Goal: Task Accomplishment & Management: Manage account settings

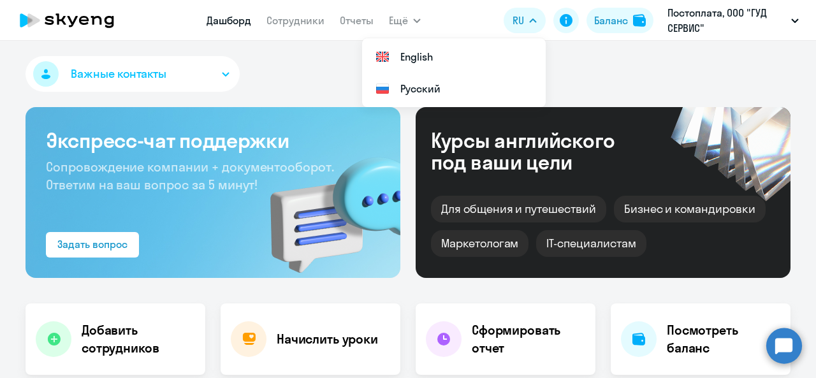
select select "30"
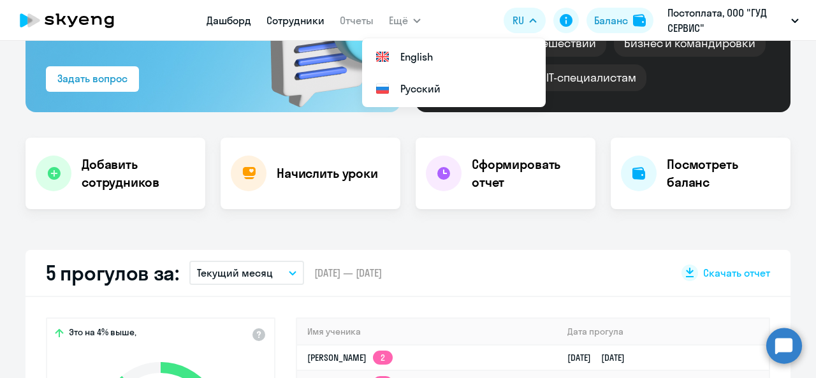
click at [277, 21] on link "Сотрудники" at bounding box center [295, 20] width 58 height 13
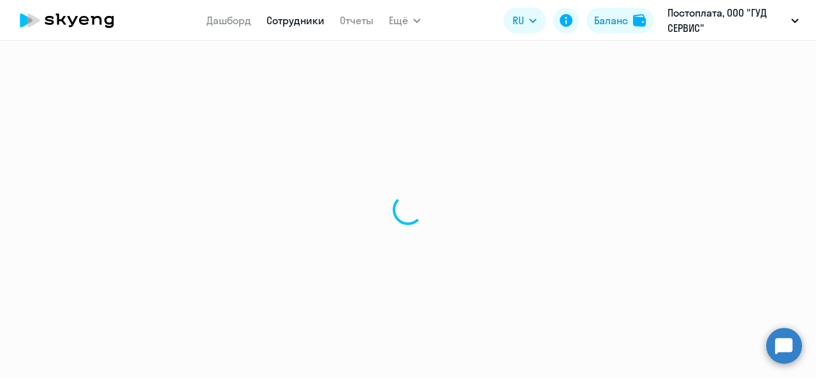
select select "30"
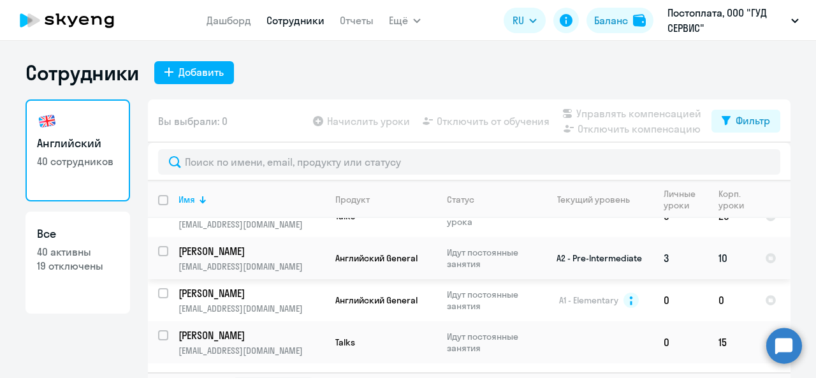
scroll to position [255, 0]
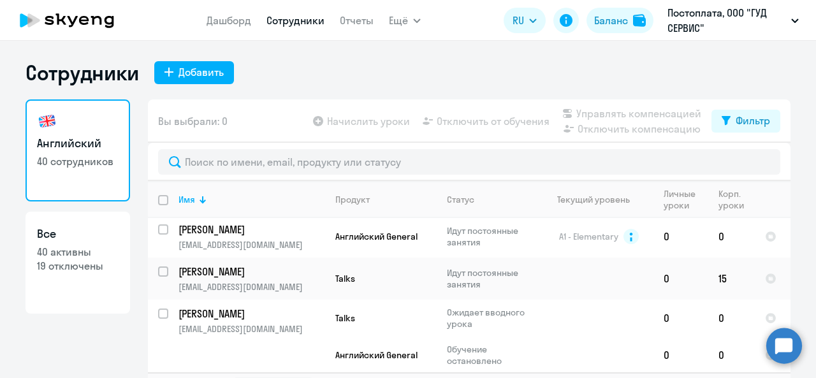
click at [58, 18] on icon at bounding box center [60, 18] width 10 height 11
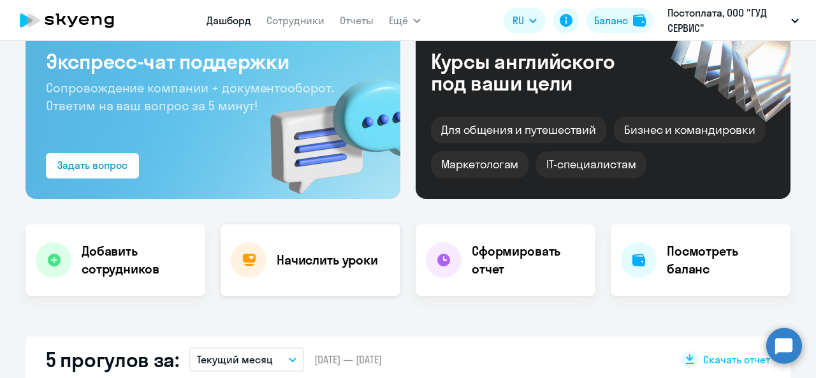
scroll to position [127, 0]
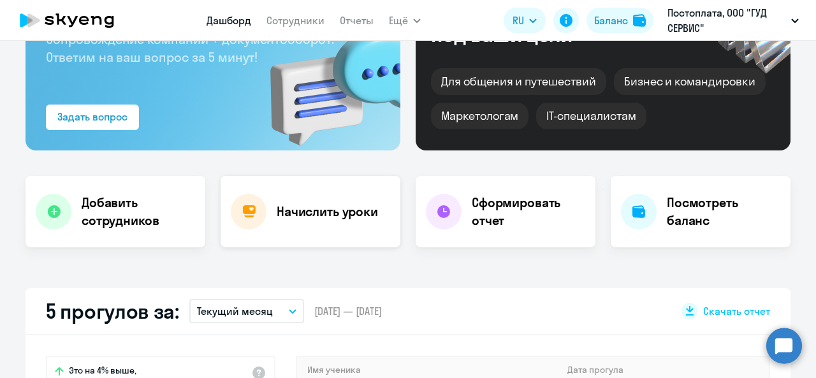
click at [315, 221] on div "Начислить уроки" at bounding box center [311, 211] width 180 height 71
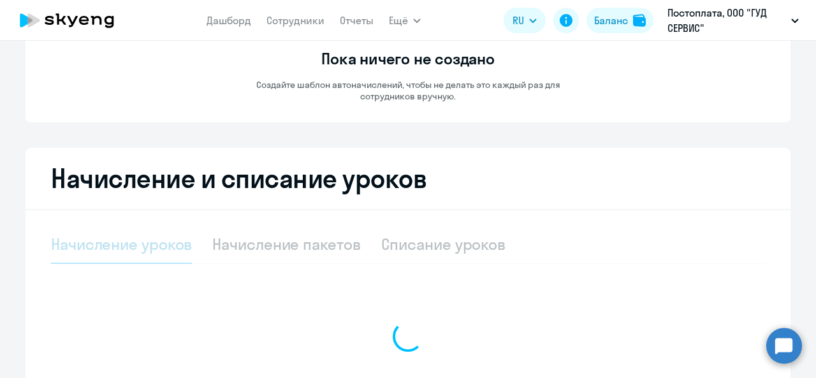
select select "10"
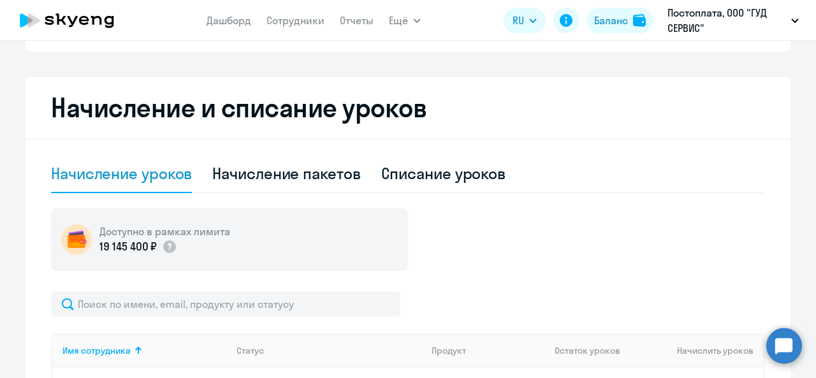
scroll to position [255, 0]
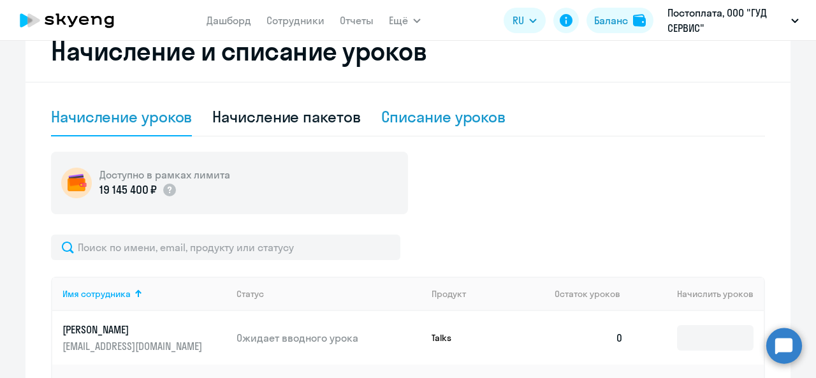
click at [455, 119] on div "Списание уроков" at bounding box center [443, 116] width 125 height 20
select select "10"
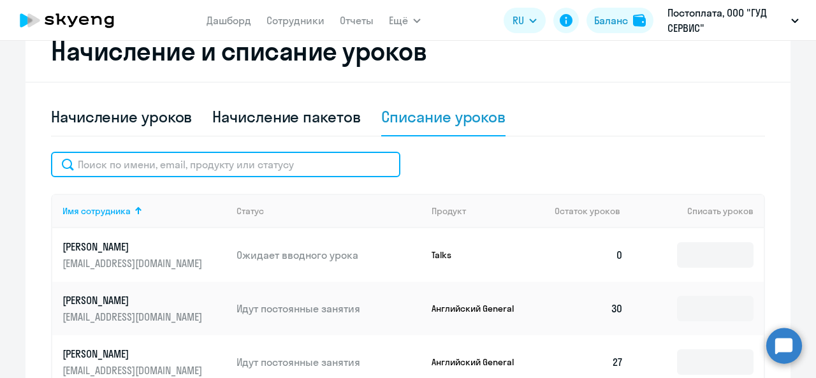
click at [349, 165] on input "text" at bounding box center [225, 164] width 349 height 25
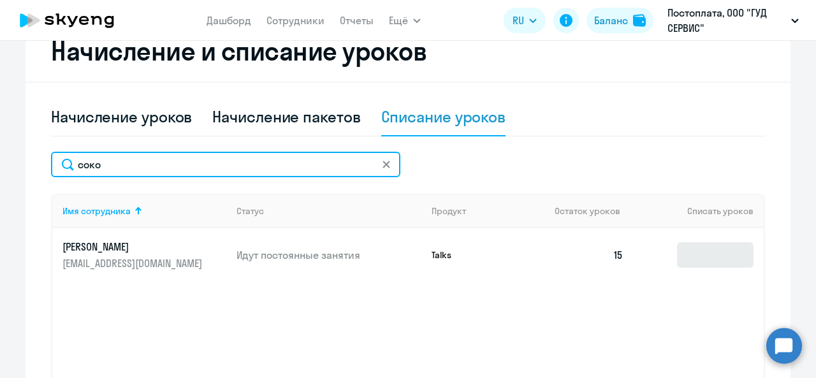
type input "соко"
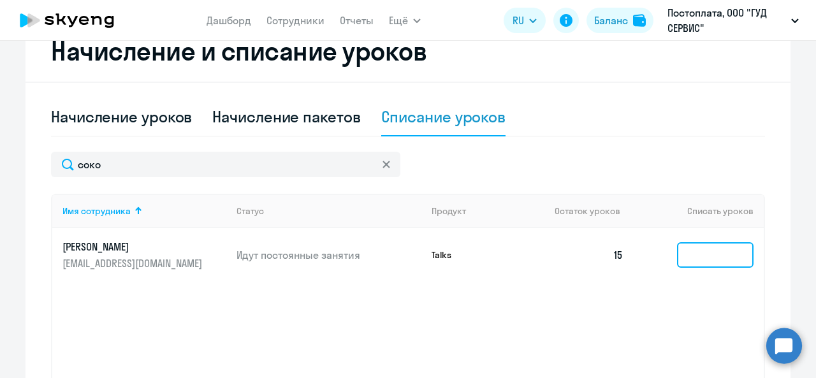
click at [709, 261] on input at bounding box center [715, 254] width 76 height 25
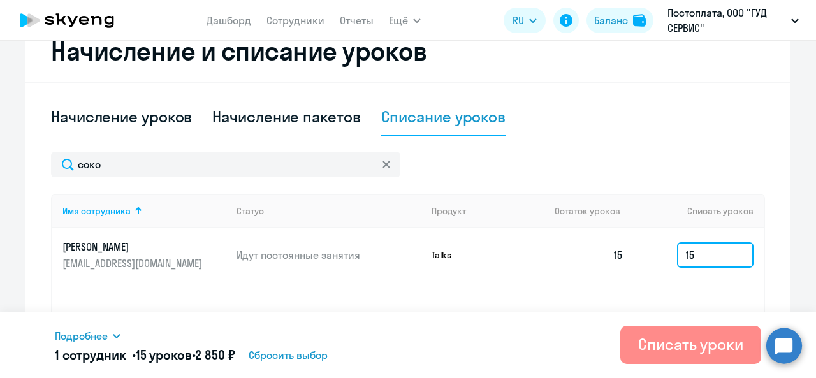
type input "15"
click at [713, 342] on div "Списать уроки" at bounding box center [690, 344] width 105 height 20
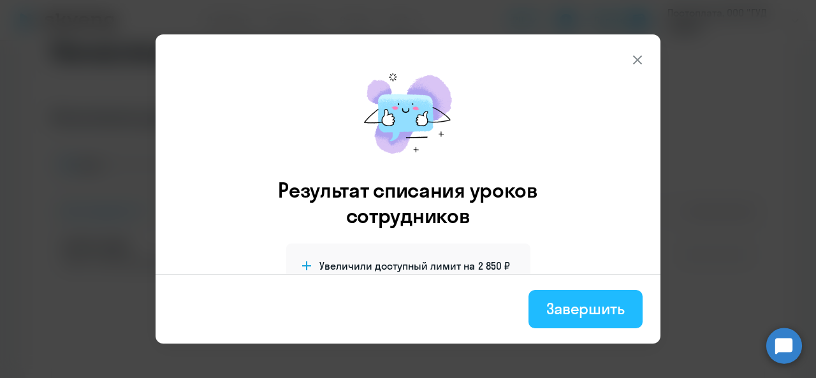
drag, startPoint x: 599, startPoint y: 307, endPoint x: 574, endPoint y: 298, distance: 26.8
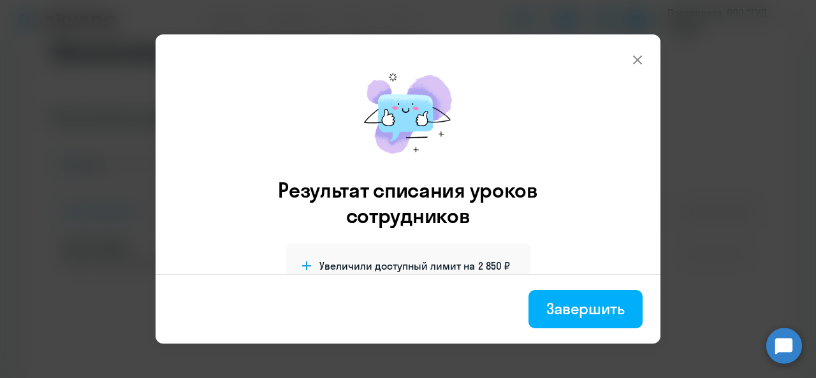
click at [599, 307] on div "Завершить" at bounding box center [585, 308] width 78 height 20
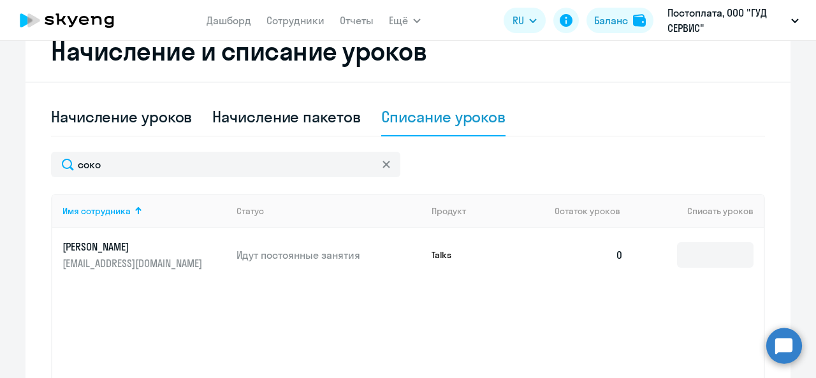
drag, startPoint x: 91, startPoint y: 11, endPoint x: 127, endPoint y: 27, distance: 40.5
click at [91, 11] on icon at bounding box center [67, 20] width 112 height 32
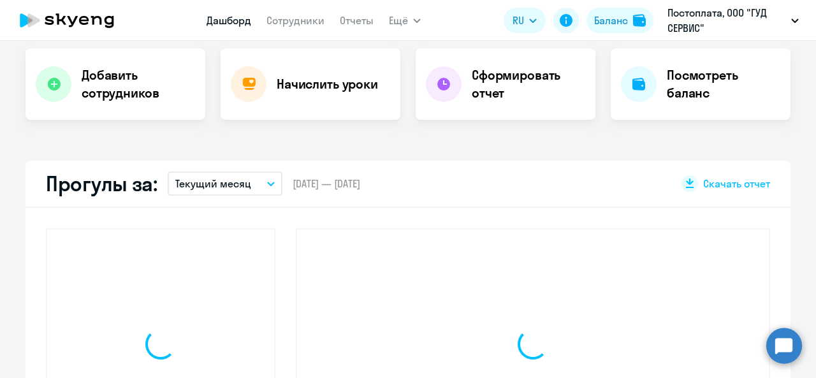
scroll to position [344, 0]
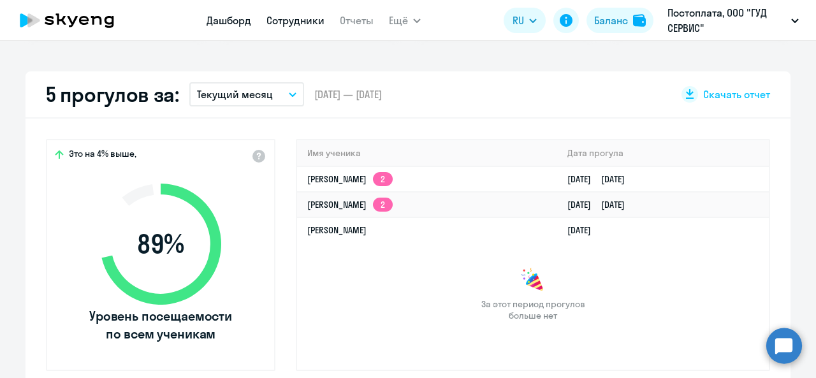
click at [291, 20] on link "Сотрудники" at bounding box center [295, 20] width 58 height 13
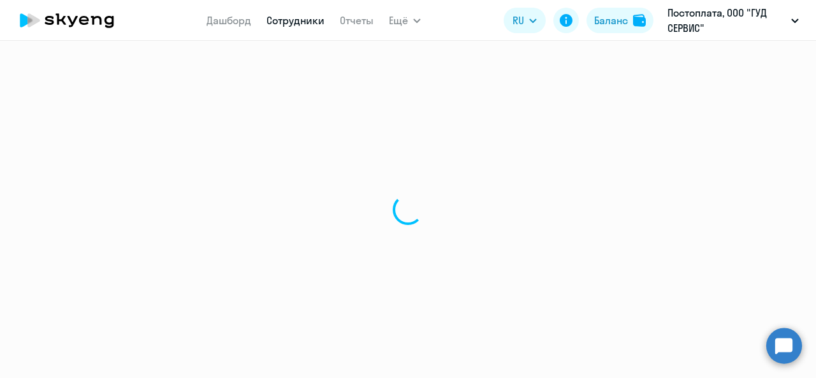
select select "30"
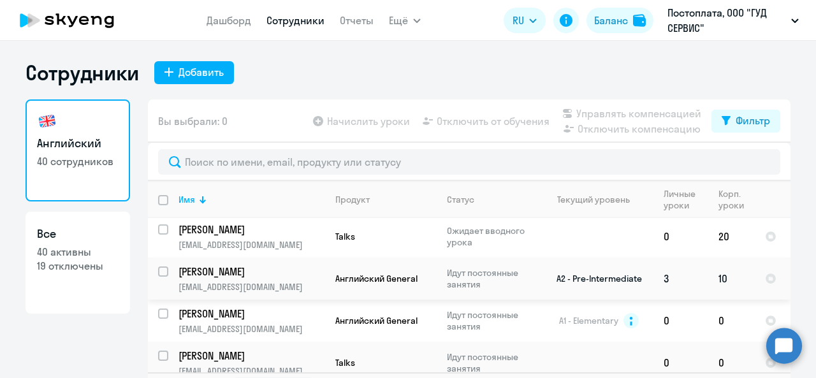
scroll to position [191, 0]
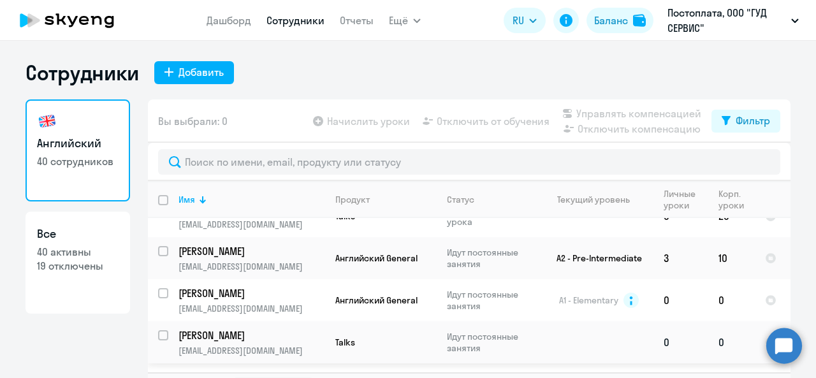
drag, startPoint x: 152, startPoint y: 335, endPoint x: 179, endPoint y: 330, distance: 28.0
click at [152, 335] on div at bounding box center [164, 335] width 31 height 31
checkbox input "true"
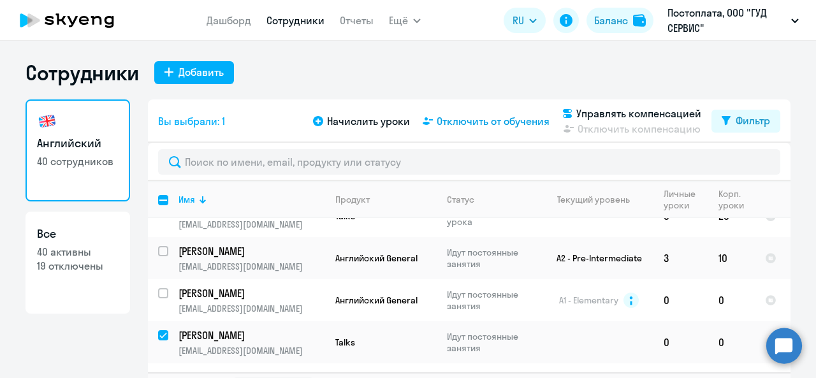
click at [481, 119] on span "Отключить от обучения" at bounding box center [493, 120] width 113 height 15
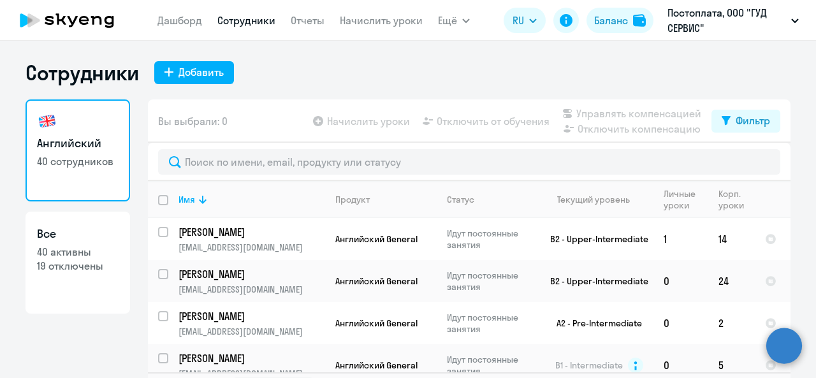
select select "30"
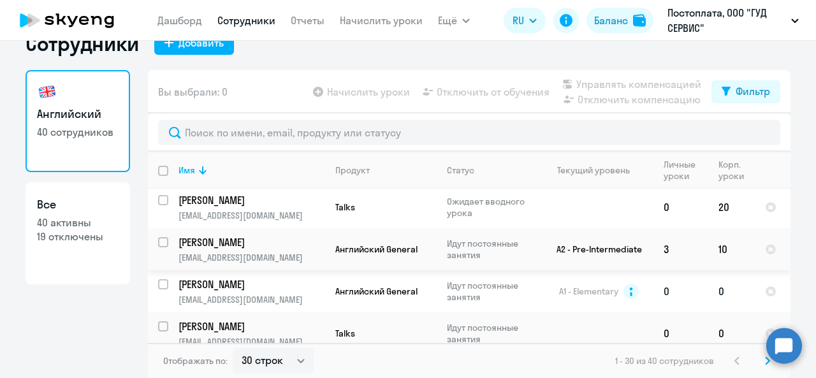
scroll to position [191, 0]
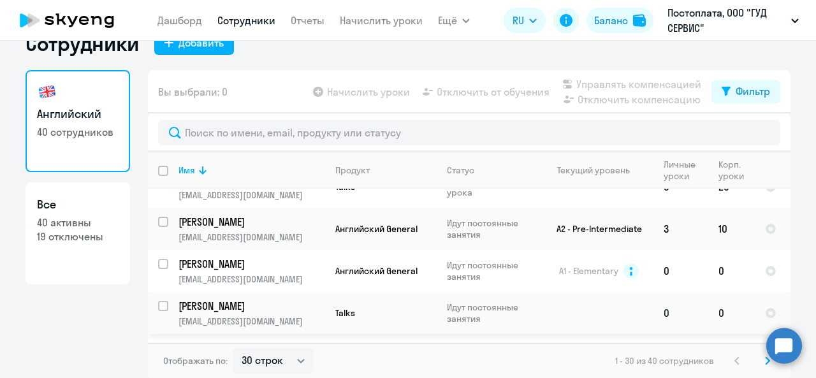
click at [162, 307] on input "select row 24361944" at bounding box center [170, 313] width 25 height 25
checkbox input "true"
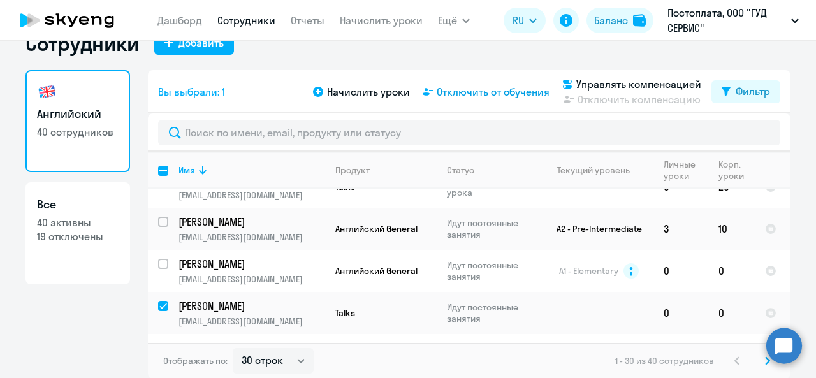
click at [492, 95] on span "Отключить от обучения" at bounding box center [493, 91] width 113 height 15
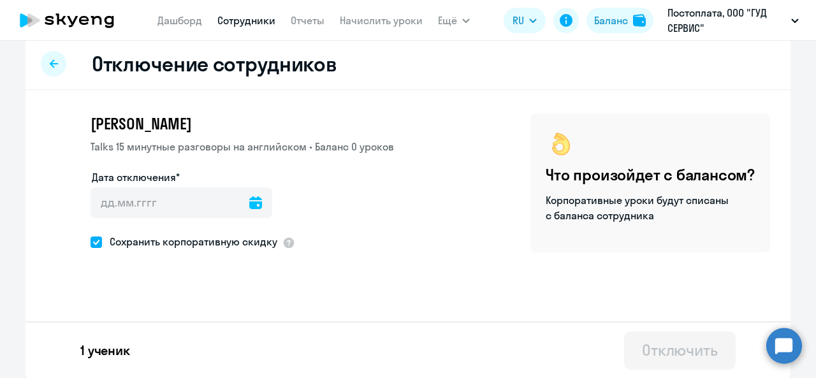
click at [249, 208] on icon at bounding box center [255, 202] width 13 height 13
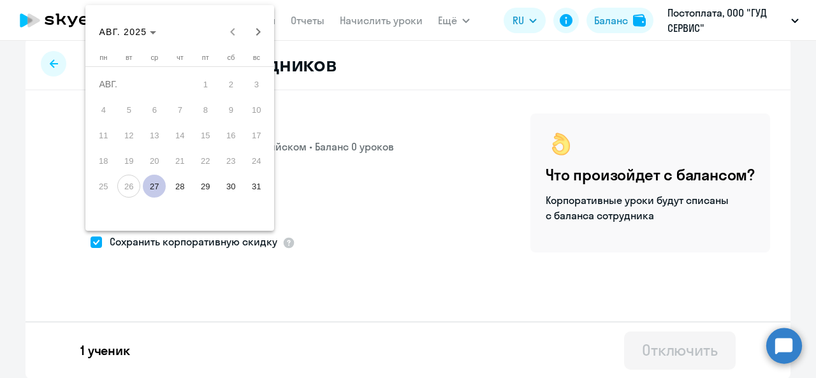
click at [157, 182] on span "27" at bounding box center [154, 186] width 23 height 23
type input "[DATE]"
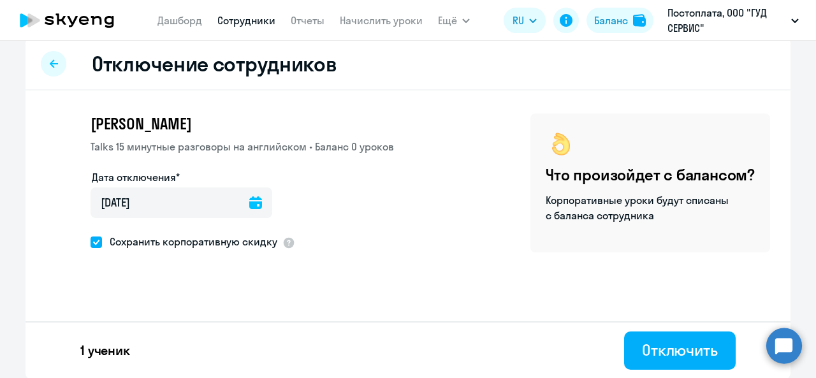
click at [91, 242] on span at bounding box center [96, 241] width 11 height 11
click at [91, 242] on input "Сохранить корпоративную скидку" at bounding box center [90, 242] width 1 height 1
checkbox input "false"
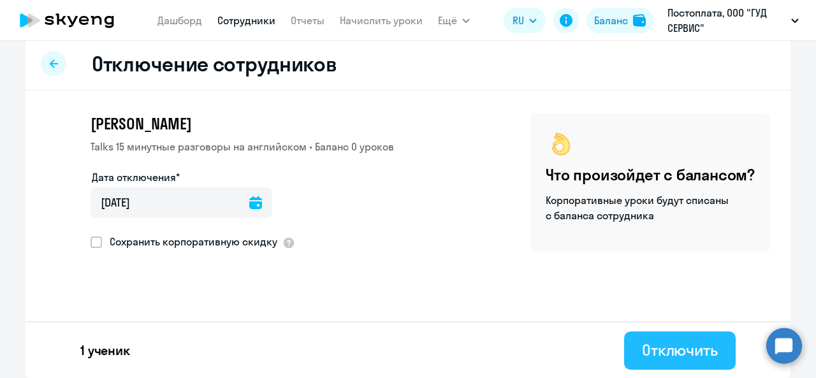
click at [659, 347] on div "Отключить" at bounding box center [680, 350] width 76 height 20
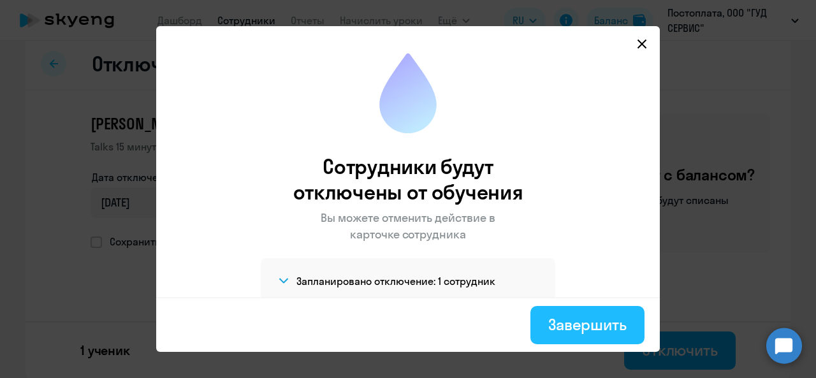
click at [626, 333] on div "Завершить" at bounding box center [587, 324] width 78 height 20
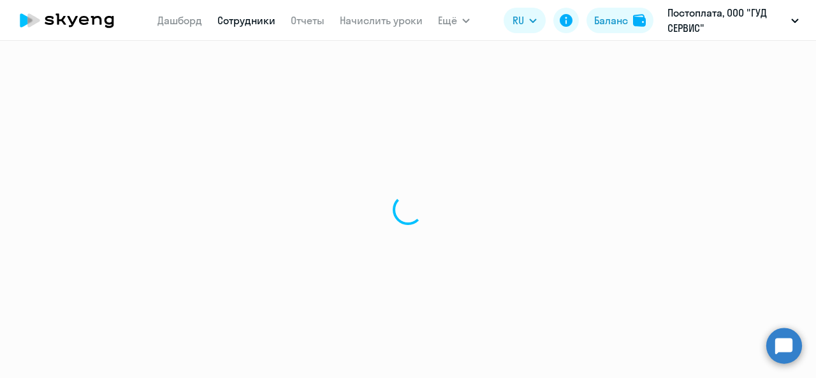
select select "30"
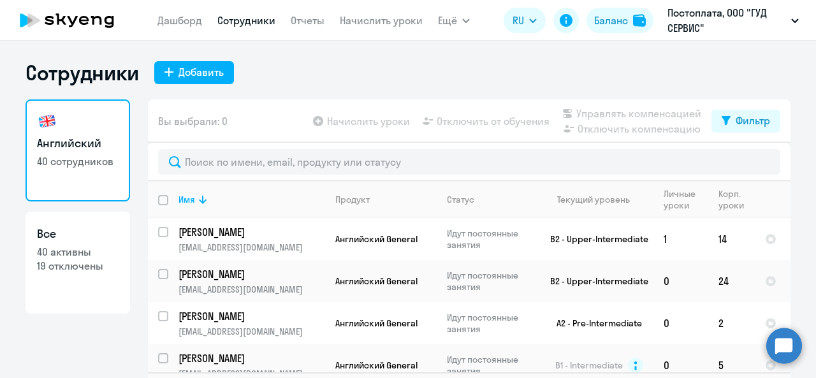
click at [74, 19] on icon at bounding box center [73, 21] width 10 height 11
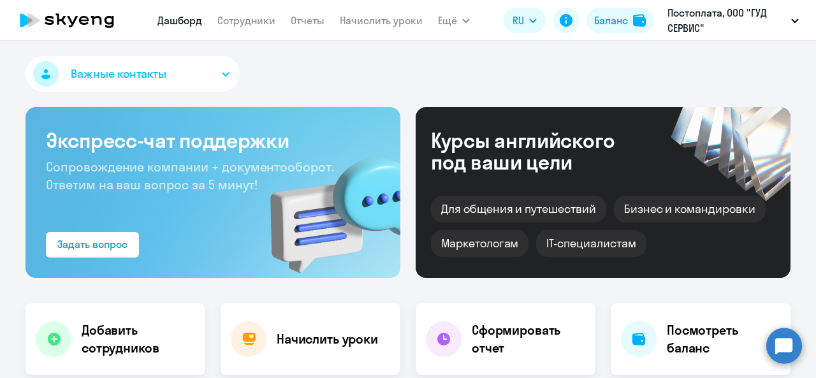
click at [256, 30] on nav "[PERSON_NAME] Отчеты Начислить уроки" at bounding box center [289, 20] width 265 height 25
select select "30"
click at [257, 24] on link "Сотрудники" at bounding box center [246, 20] width 58 height 13
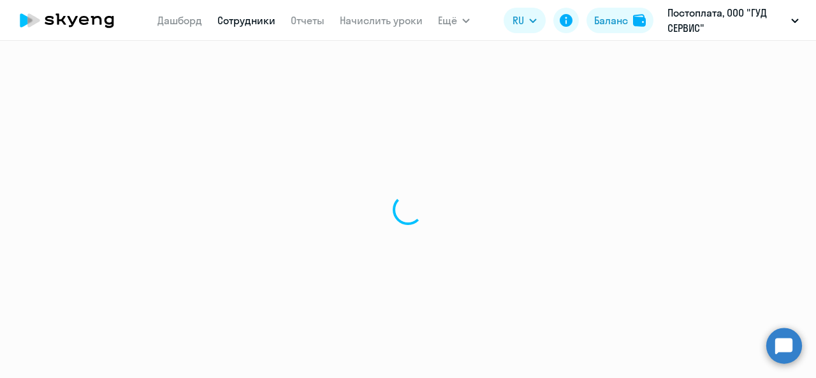
select select "30"
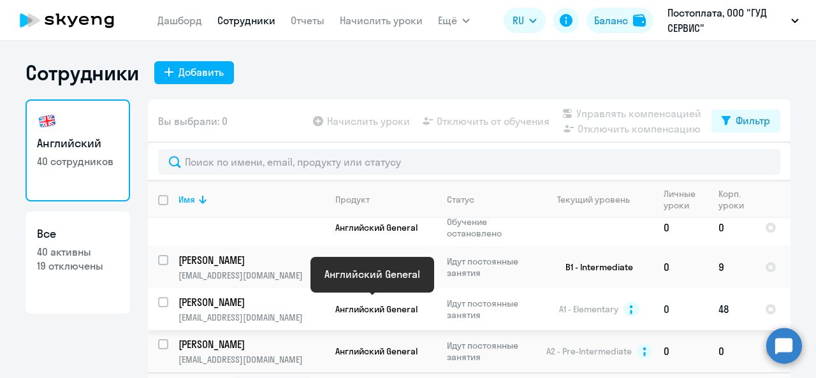
scroll to position [446, 0]
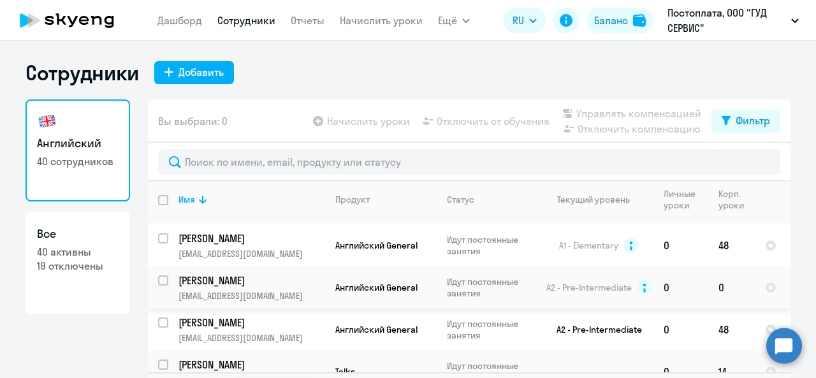
click at [158, 275] on input "select row 10323577" at bounding box center [170, 287] width 25 height 25
checkbox input "true"
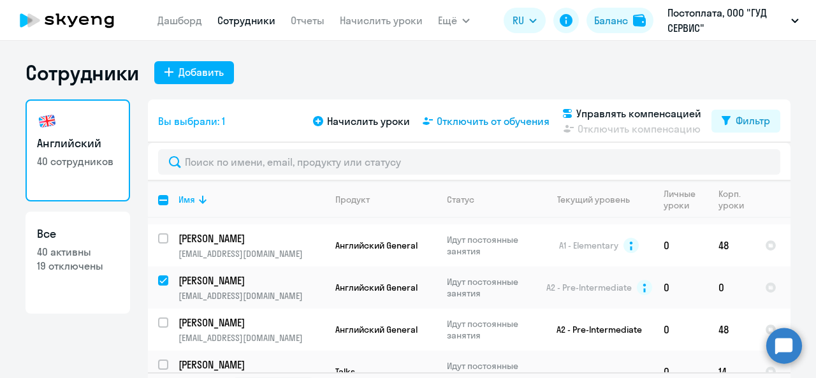
click at [479, 124] on span "Отключить от обучения" at bounding box center [493, 120] width 113 height 15
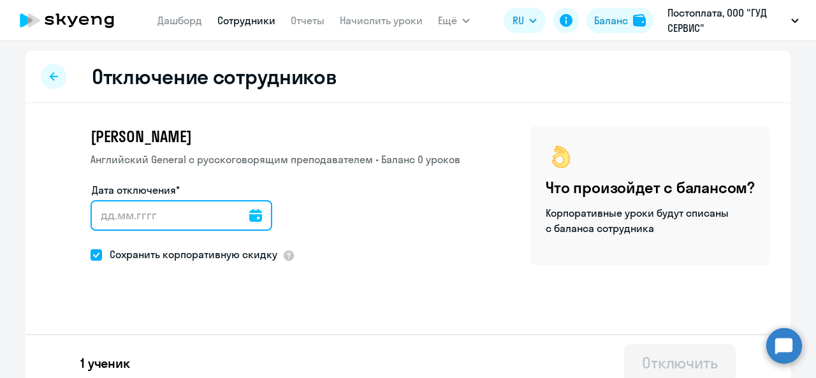
click at [229, 217] on input "Дата отключения*" at bounding box center [182, 215] width 182 height 31
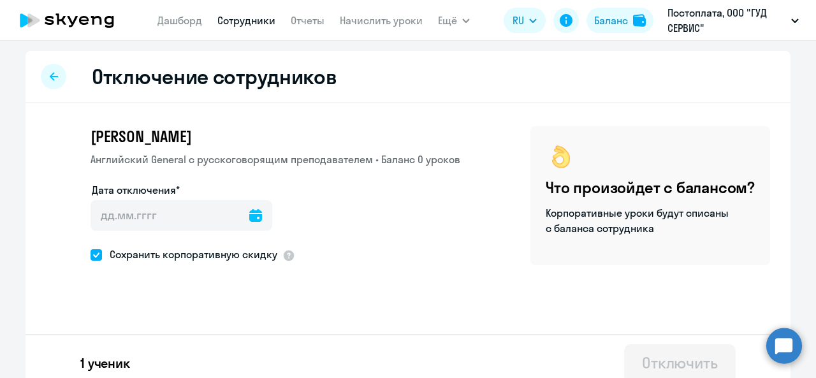
click at [249, 216] on icon at bounding box center [255, 215] width 13 height 13
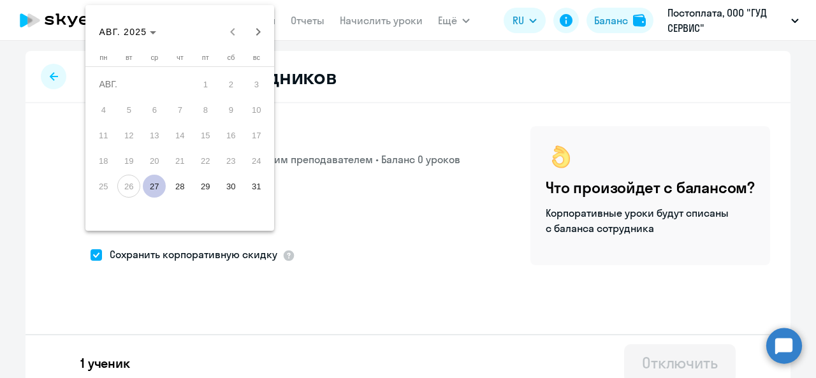
click at [148, 187] on span "27" at bounding box center [154, 186] width 23 height 23
type input "[DATE]"
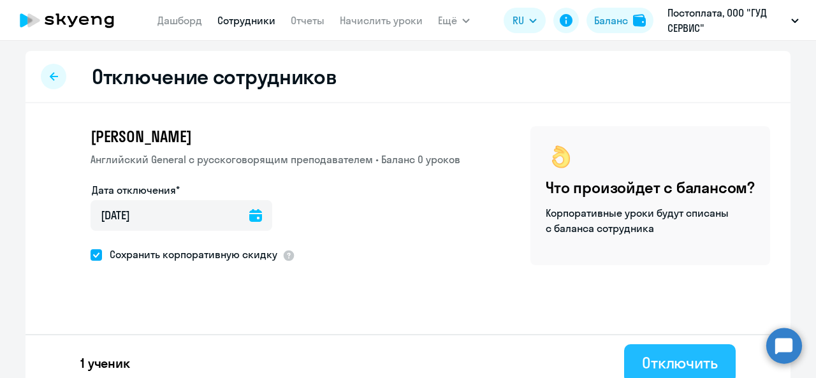
click at [654, 365] on div "Отключить" at bounding box center [680, 362] width 76 height 20
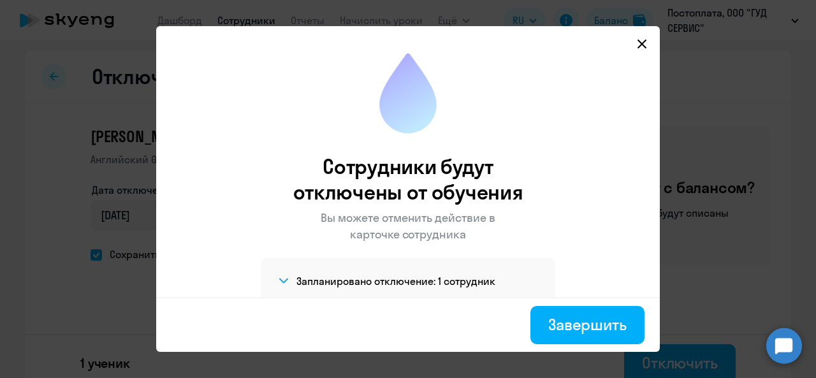
drag, startPoint x: 568, startPoint y: 330, endPoint x: 543, endPoint y: 305, distance: 34.7
click at [567, 330] on div "Завершить" at bounding box center [587, 324] width 78 height 20
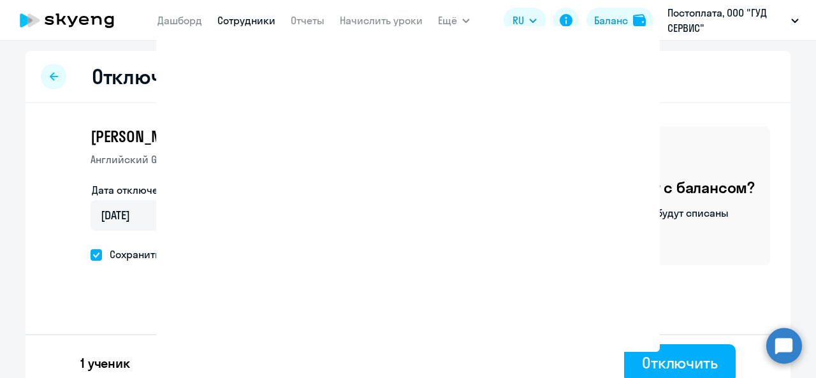
select select "30"
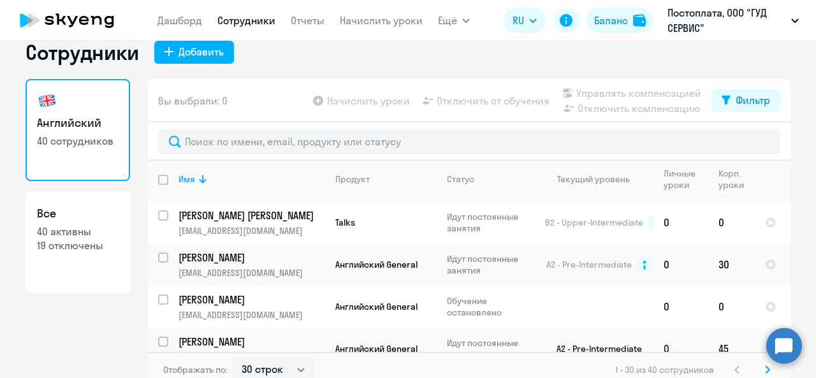
scroll to position [29, 0]
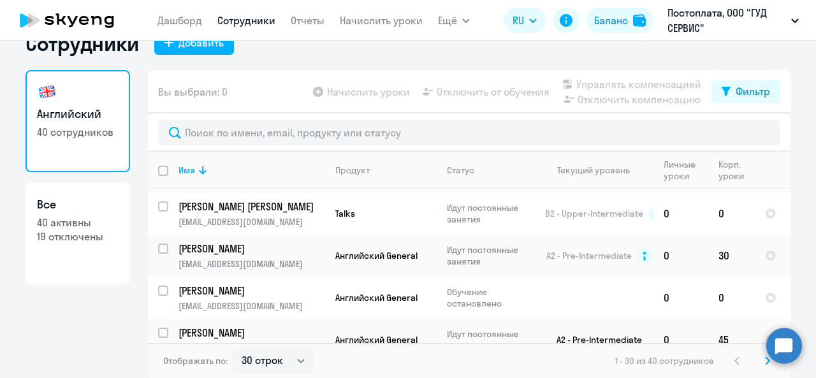
click at [765, 363] on icon at bounding box center [767, 360] width 4 height 7
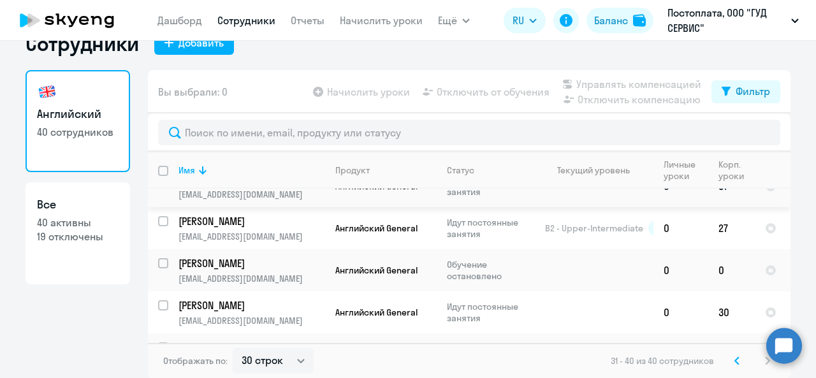
scroll to position [293, 0]
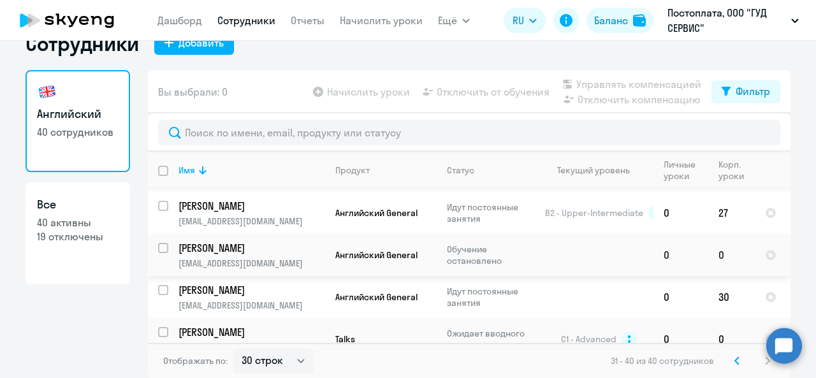
click at [158, 243] on input "select row 37106572" at bounding box center [170, 255] width 25 height 25
checkbox input "true"
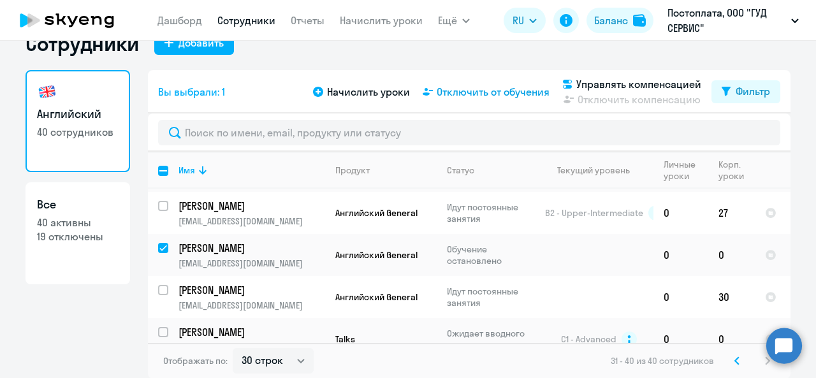
click at [467, 96] on span "Отключить от обучения" at bounding box center [493, 91] width 113 height 15
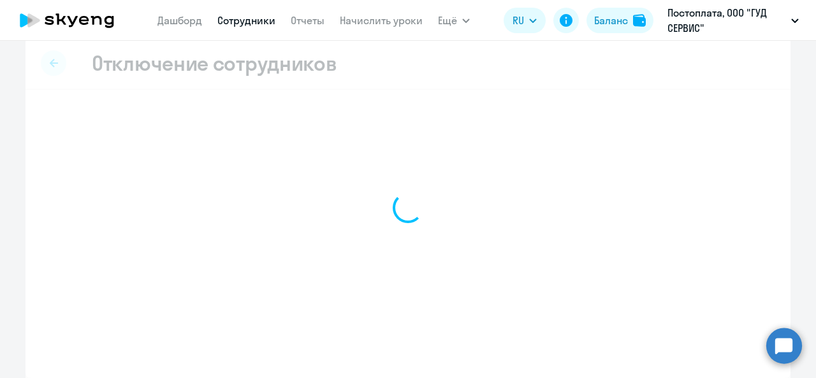
scroll to position [13, 0]
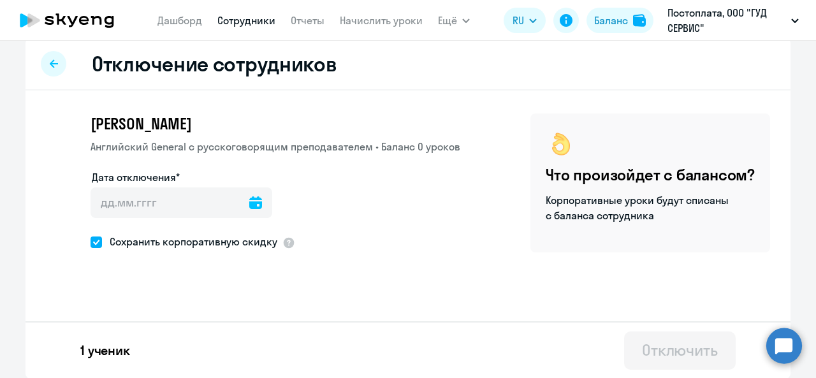
drag, startPoint x: 91, startPoint y: 242, endPoint x: 205, endPoint y: 217, distance: 116.8
click at [94, 243] on span at bounding box center [96, 241] width 11 height 11
click at [91, 242] on input "Сохранить корпоративную скидку" at bounding box center [90, 242] width 1 height 1
checkbox input "false"
click at [249, 208] on icon at bounding box center [255, 202] width 13 height 13
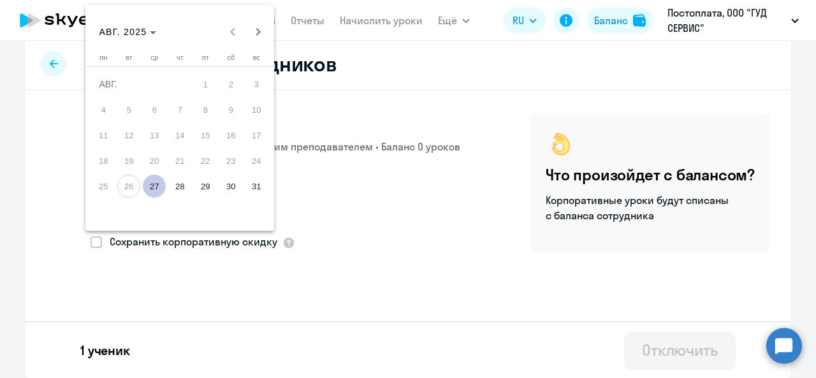
click at [156, 181] on span "27" at bounding box center [154, 186] width 23 height 23
type input "[DATE]"
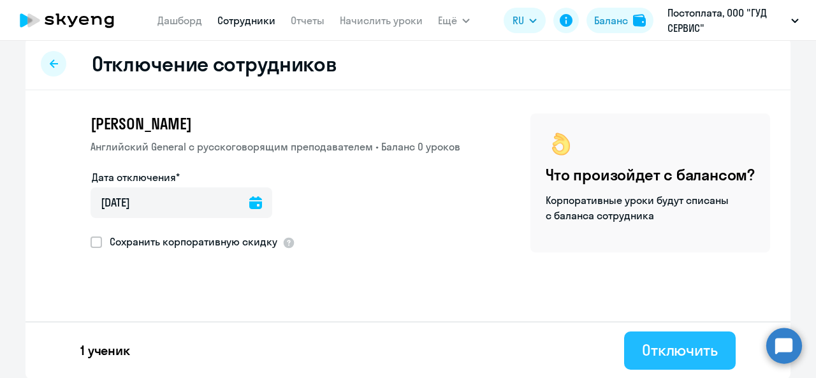
click at [693, 361] on button "Отключить" at bounding box center [680, 350] width 112 height 38
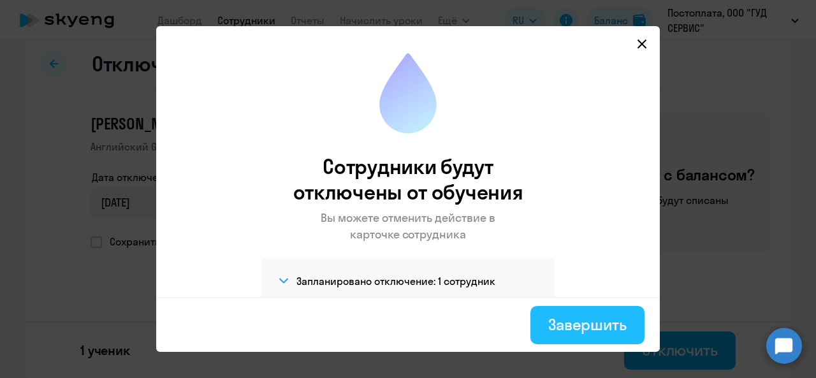
click at [569, 321] on div "Завершить" at bounding box center [587, 324] width 78 height 20
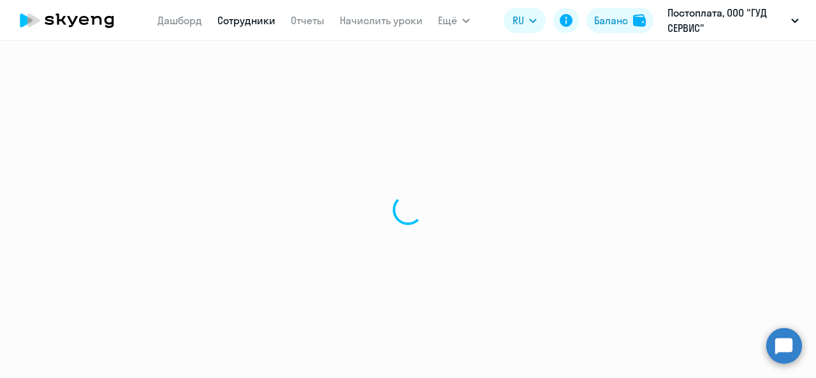
select select "30"
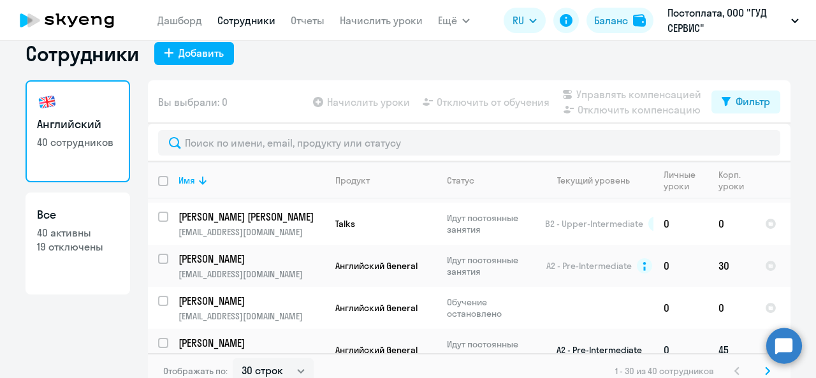
scroll to position [29, 0]
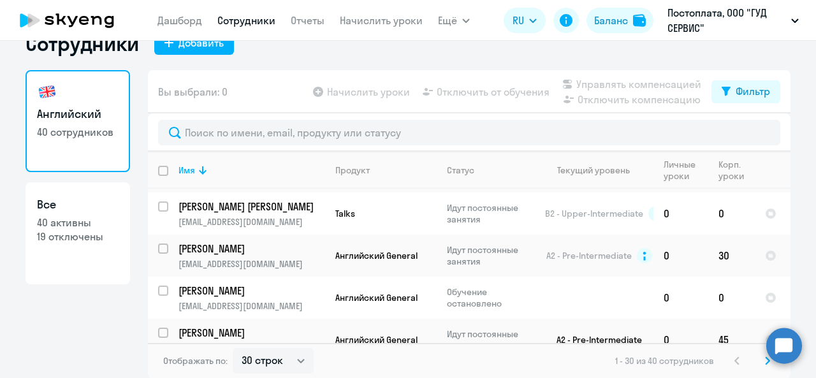
click at [765, 360] on icon at bounding box center [767, 360] width 5 height 9
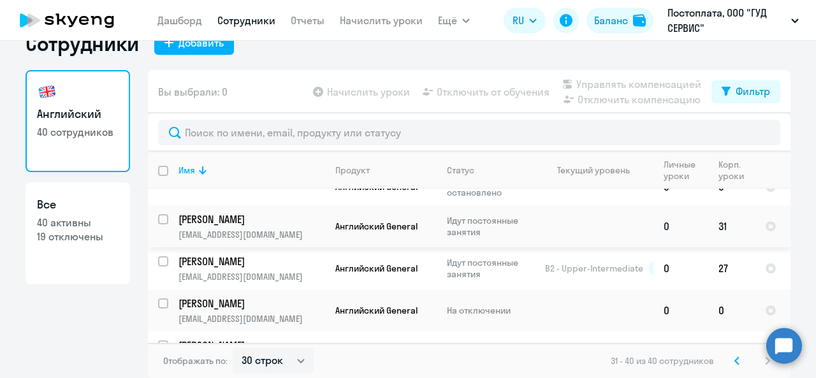
scroll to position [293, 0]
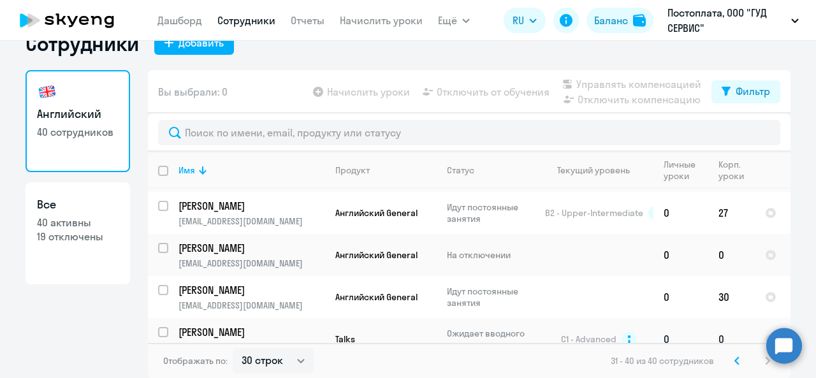
click at [159, 327] on input "select row 2905960" at bounding box center [170, 339] width 25 height 25
checkbox input "true"
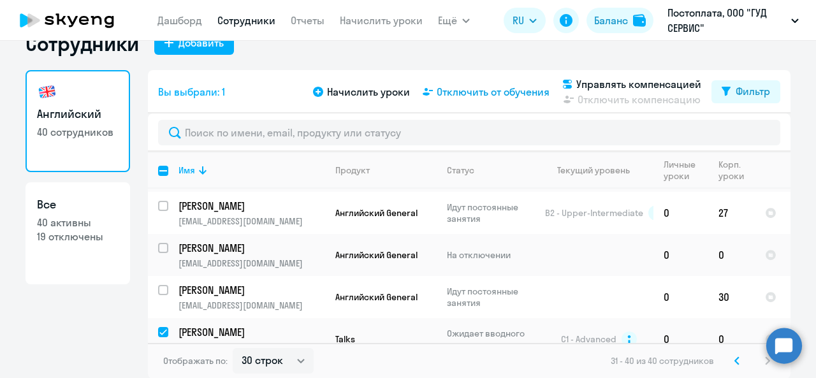
click at [477, 89] on span "Отключить от обучения" at bounding box center [493, 91] width 113 height 15
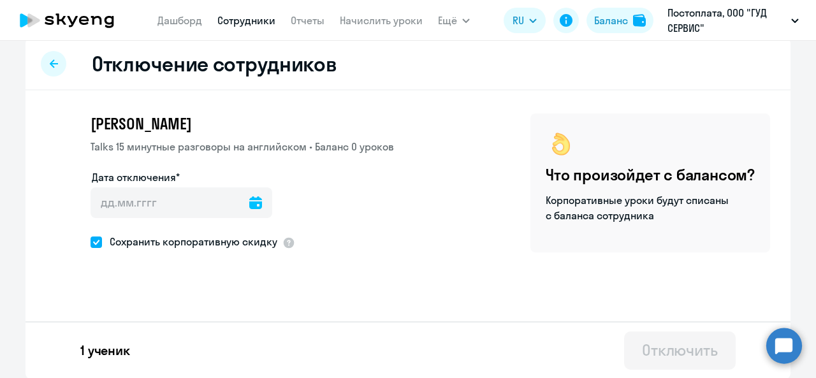
click at [91, 243] on span at bounding box center [96, 241] width 11 height 11
click at [90, 242] on input "Сохранить корпоративную скидку" at bounding box center [90, 242] width 1 height 1
checkbox input "false"
click at [249, 208] on icon at bounding box center [255, 202] width 13 height 13
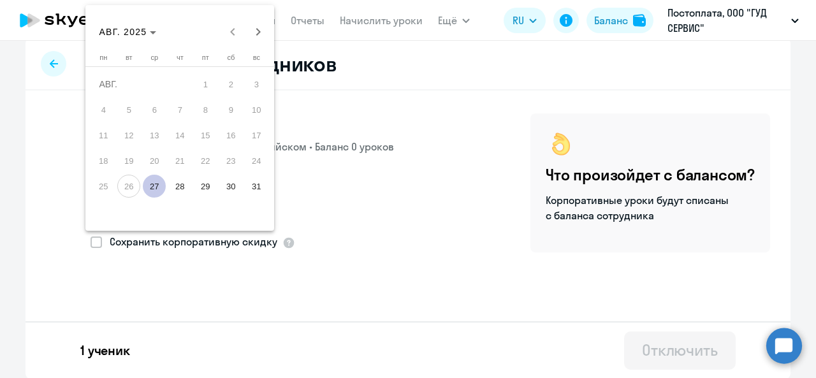
click at [155, 188] on span "27" at bounding box center [154, 186] width 23 height 23
type input "[DATE]"
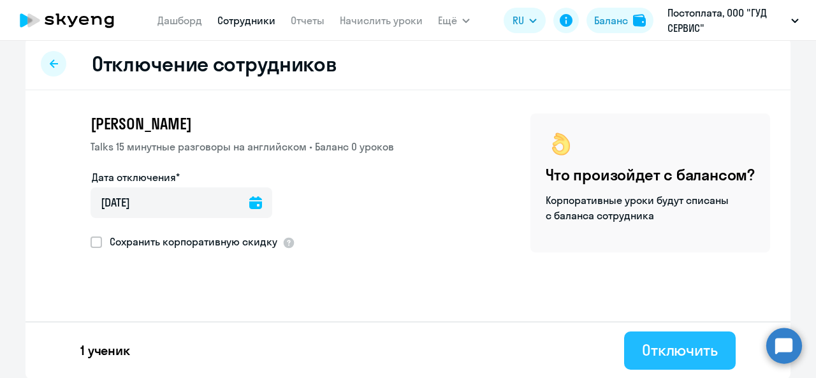
click at [677, 349] on div "Отключить" at bounding box center [680, 350] width 76 height 20
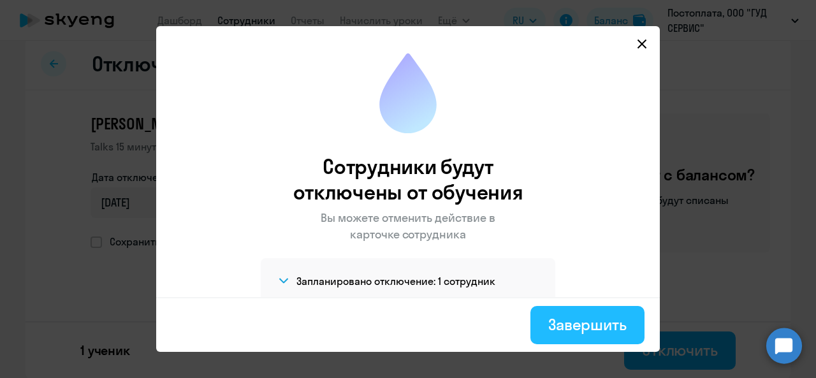
drag, startPoint x: 574, startPoint y: 333, endPoint x: 565, endPoint y: 308, distance: 26.8
click at [574, 334] on div "Завершить" at bounding box center [587, 324] width 78 height 20
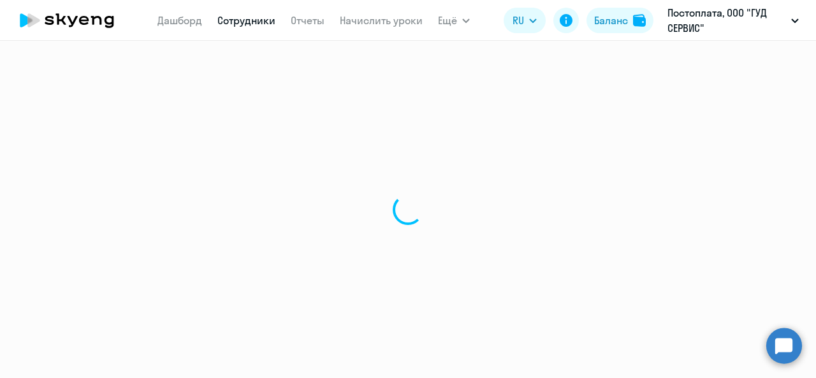
select select "30"
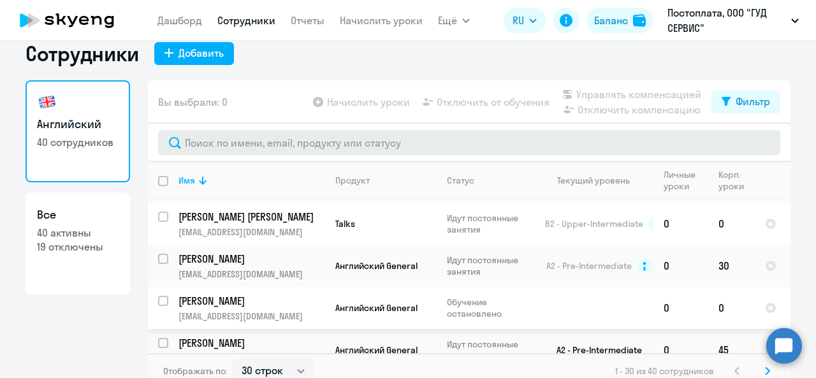
scroll to position [29, 0]
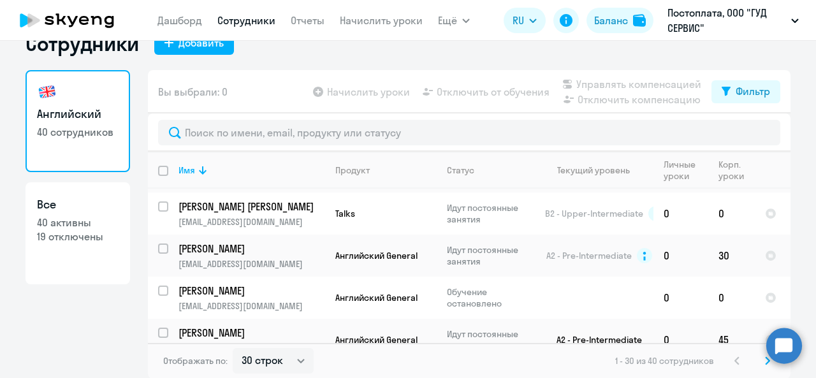
drag, startPoint x: 757, startPoint y: 359, endPoint x: 755, endPoint y: 352, distance: 6.7
click at [760, 358] on svg-icon at bounding box center [767, 360] width 15 height 15
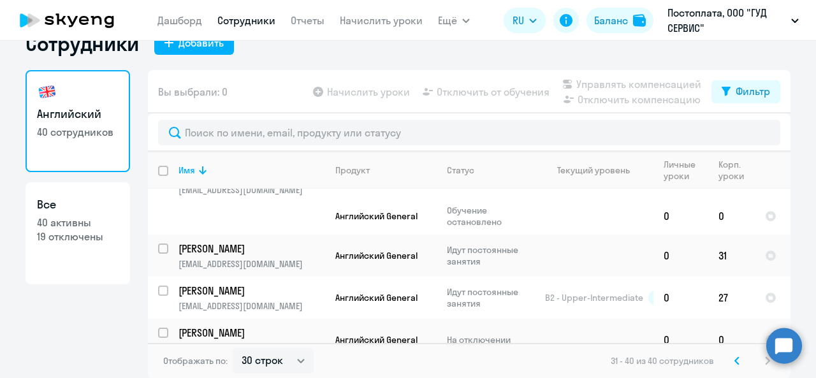
scroll to position [293, 0]
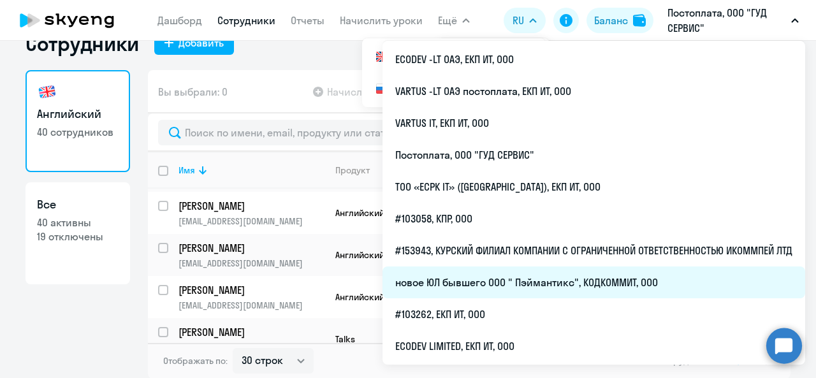
click at [553, 283] on li "новое ЮЛ бывшего ООО " Пэймантикс", КОДКОММИТ, ООО" at bounding box center [593, 282] width 423 height 32
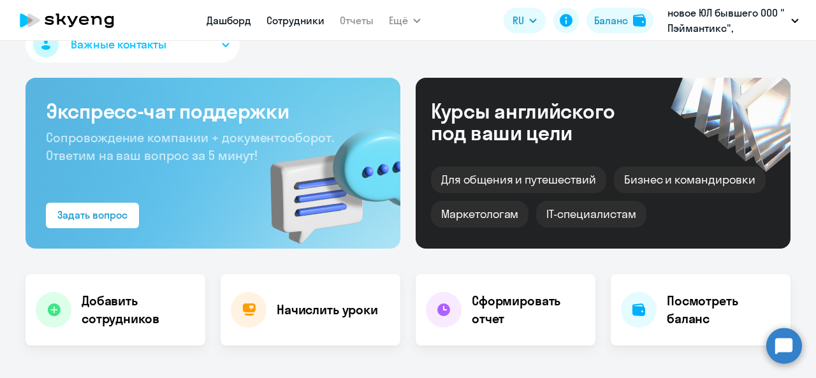
click at [293, 22] on link "Сотрудники" at bounding box center [295, 20] width 58 height 13
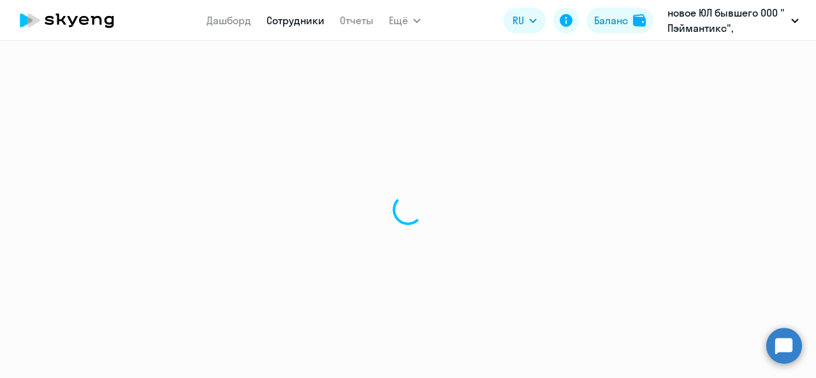
select select "30"
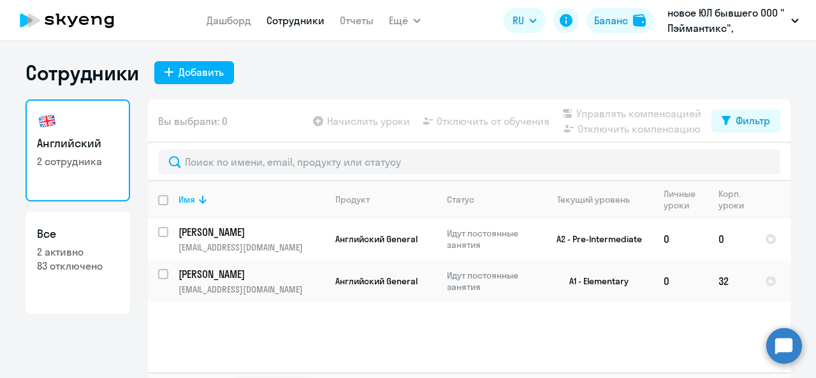
click at [111, 17] on icon at bounding box center [110, 22] width 10 height 12
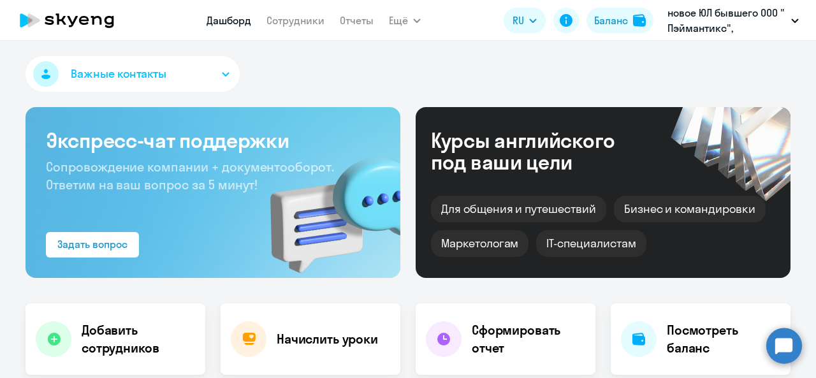
select select "30"
click at [301, 23] on link "Сотрудники" at bounding box center [295, 20] width 58 height 13
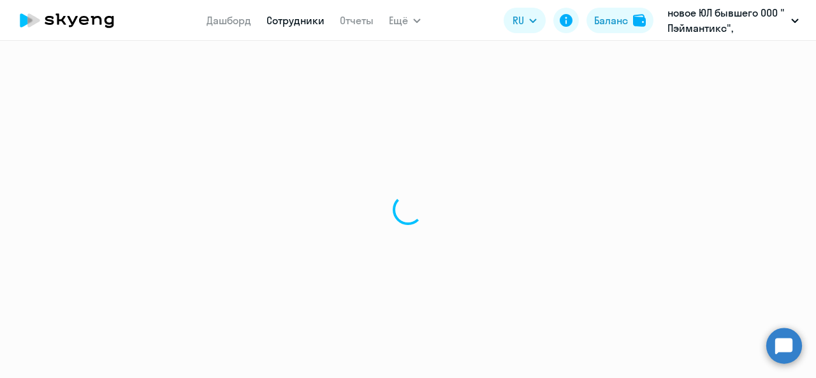
select select "30"
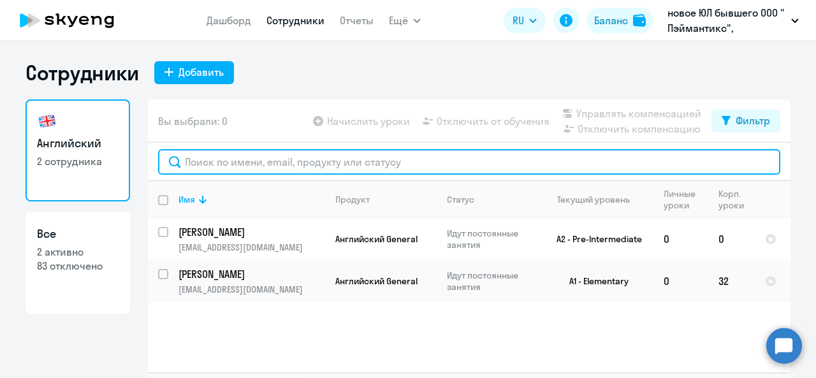
click at [423, 159] on input "text" at bounding box center [469, 161] width 622 height 25
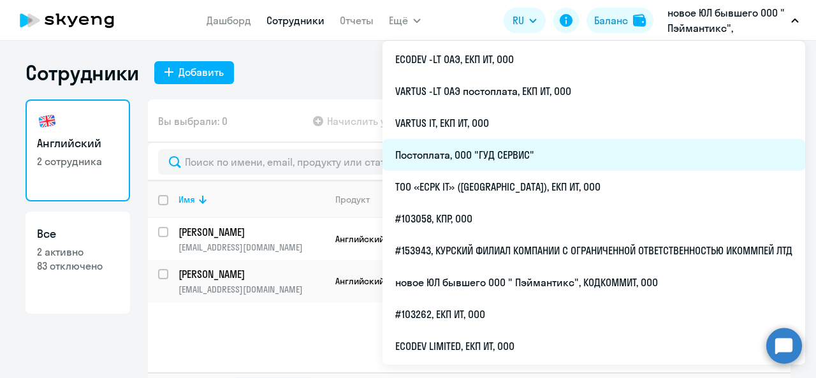
click at [547, 154] on li "Постоплата, ООО "ГУД СЕРВИС"" at bounding box center [593, 155] width 423 height 32
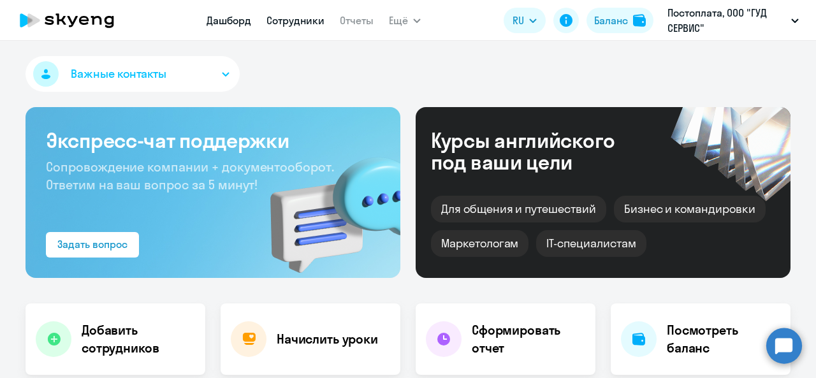
click at [290, 17] on link "Сотрудники" at bounding box center [295, 20] width 58 height 13
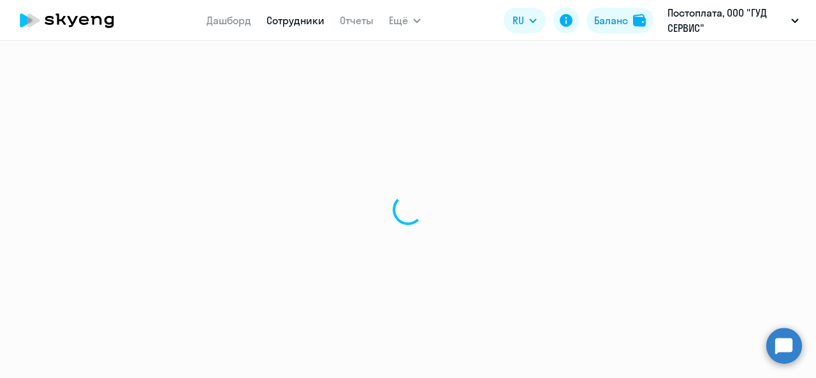
select select "30"
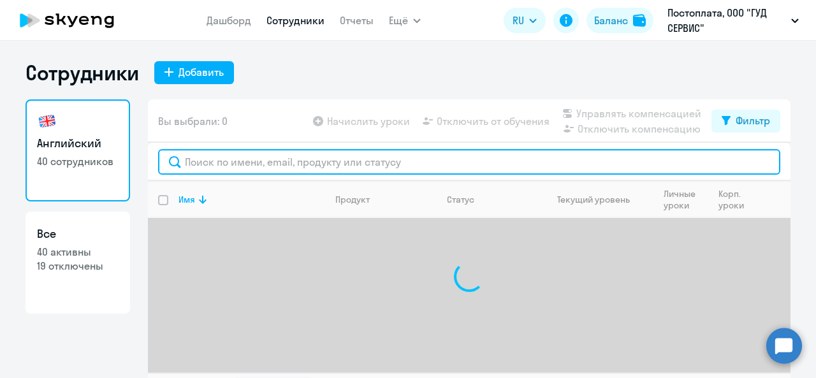
click at [351, 161] on input "text" at bounding box center [469, 161] width 622 height 25
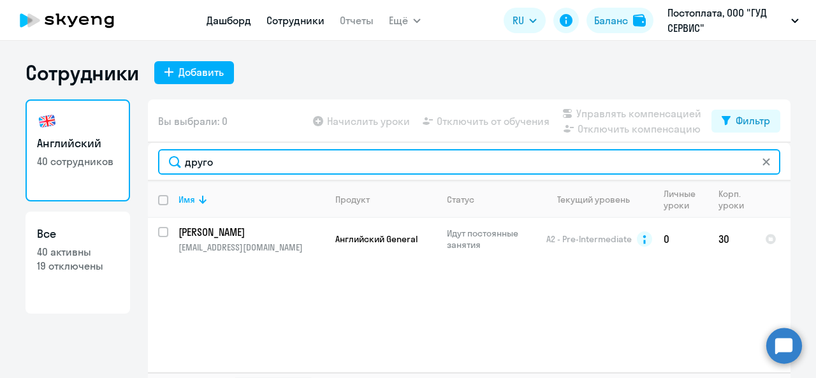
type input "друго"
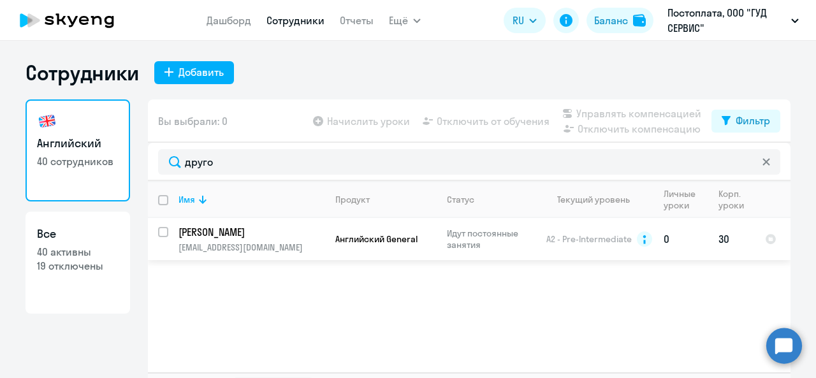
click at [240, 240] on td "[PERSON_NAME] [EMAIL_ADDRESS][DOMAIN_NAME]" at bounding box center [246, 239] width 157 height 42
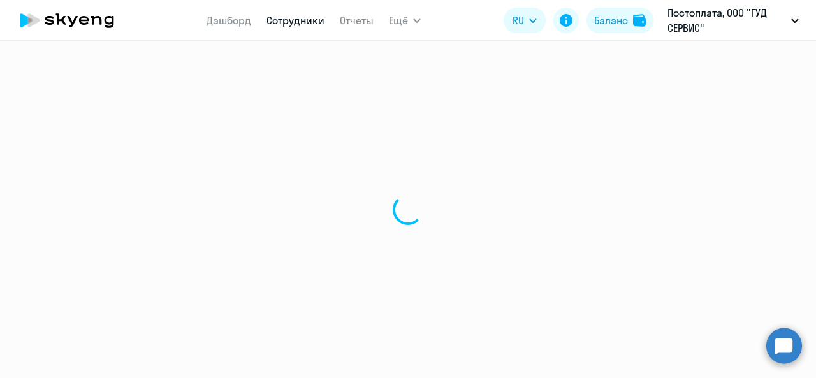
select select "english"
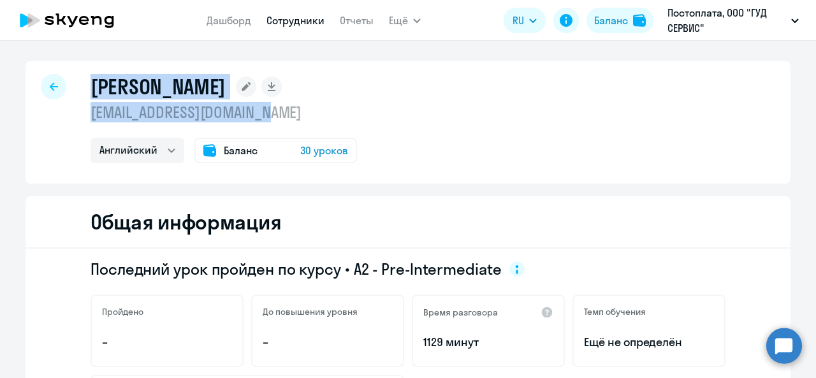
drag, startPoint x: 90, startPoint y: 82, endPoint x: 296, endPoint y: 118, distance: 209.6
click at [296, 118] on div "[PERSON_NAME] [EMAIL_ADDRESS][DOMAIN_NAME] Английский Баланс 30 уроков" at bounding box center [224, 118] width 266 height 89
copy div "[PERSON_NAME] [EMAIL_ADDRESS][DOMAIN_NAME]"
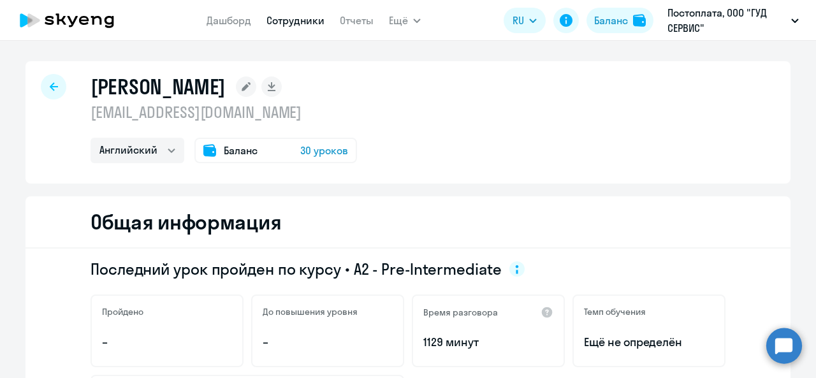
click at [419, 148] on div "[PERSON_NAME] [EMAIL_ADDRESS][DOMAIN_NAME] Английский Баланс 30 уроков" at bounding box center [407, 122] width 765 height 122
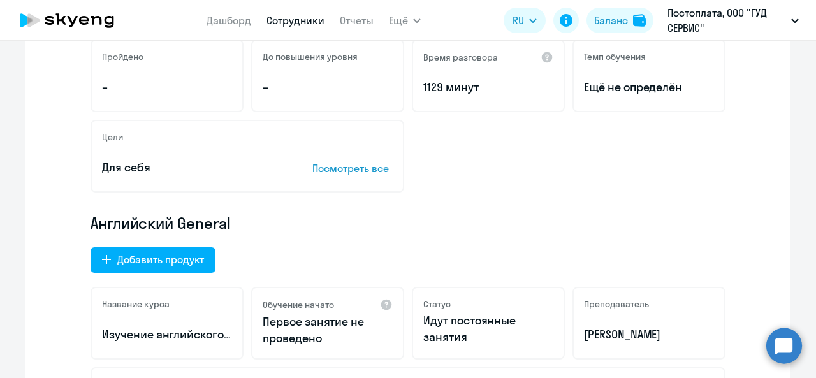
scroll to position [446, 0]
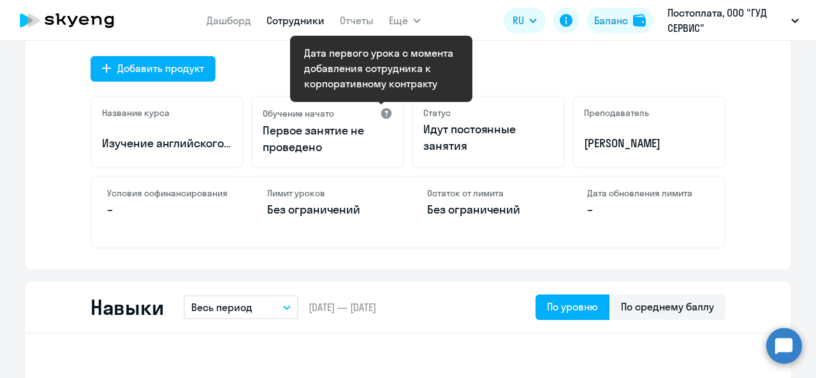
click at [382, 112] on div at bounding box center [386, 113] width 13 height 13
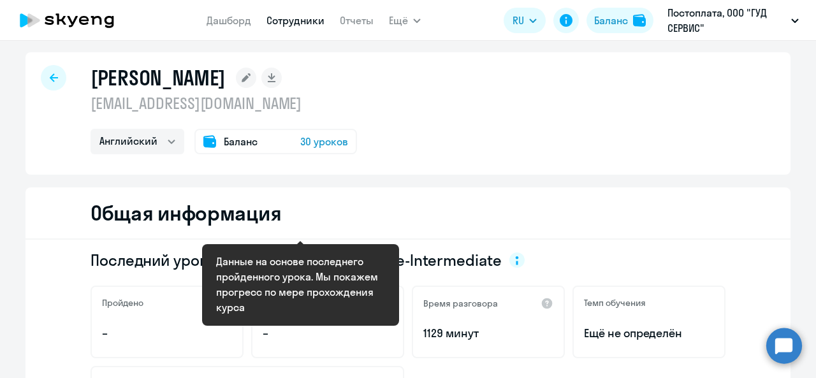
scroll to position [0, 0]
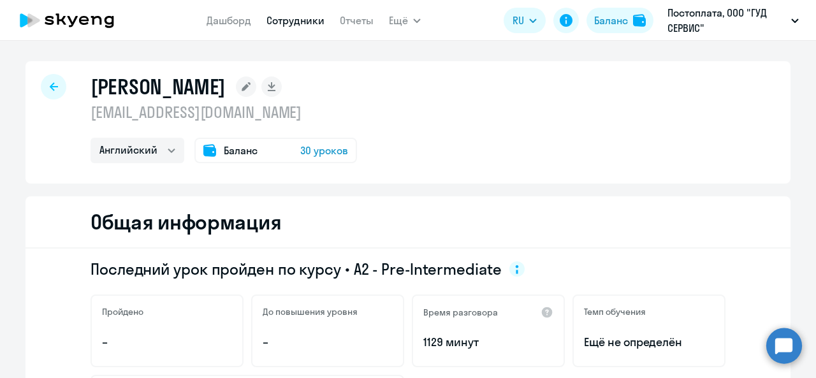
click at [94, 23] on icon at bounding box center [67, 20] width 112 height 32
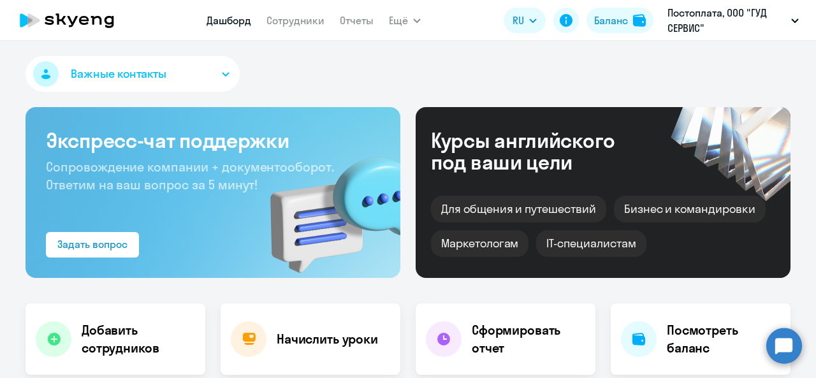
select select "30"
click at [316, 22] on link "Сотрудники" at bounding box center [295, 20] width 58 height 13
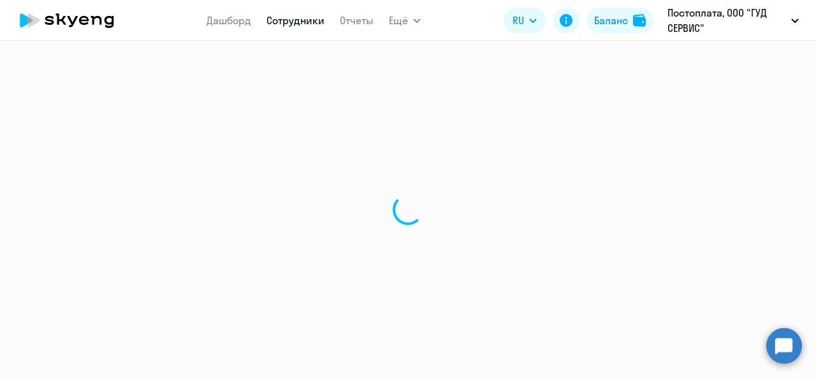
select select "30"
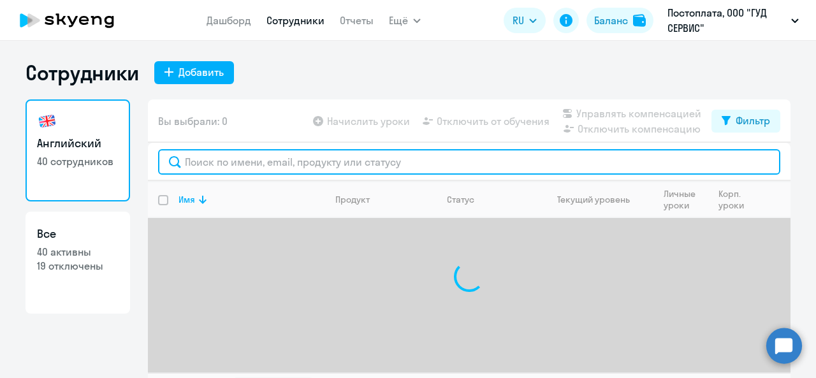
click at [430, 167] on input "text" at bounding box center [469, 161] width 622 height 25
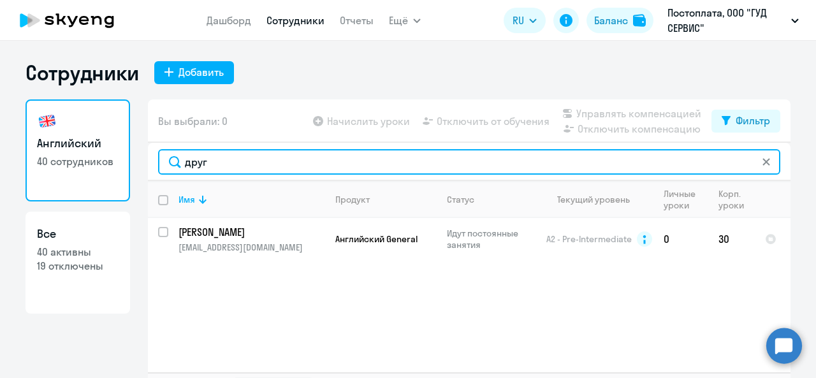
type input "друг"
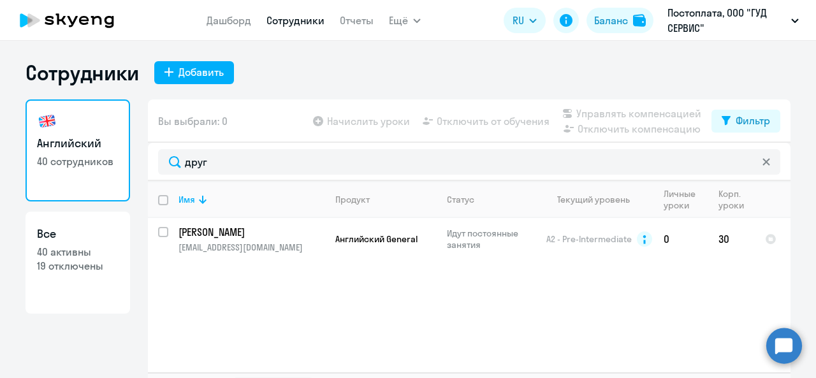
click at [75, 22] on icon at bounding box center [67, 20] width 112 height 32
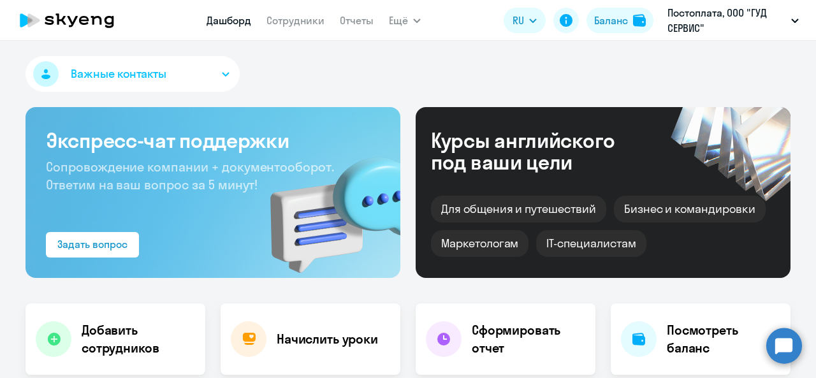
select select "30"
click at [318, 11] on nav "Дашборд Сотрудники Отчеты" at bounding box center [290, 20] width 167 height 25
click at [311, 22] on link "Сотрудники" at bounding box center [295, 20] width 58 height 13
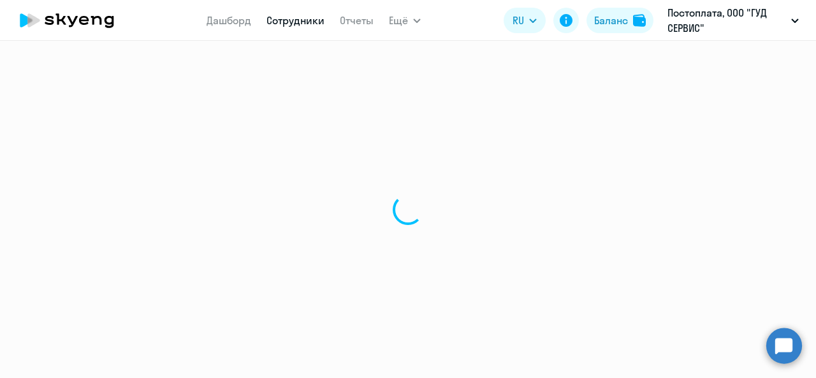
select select "30"
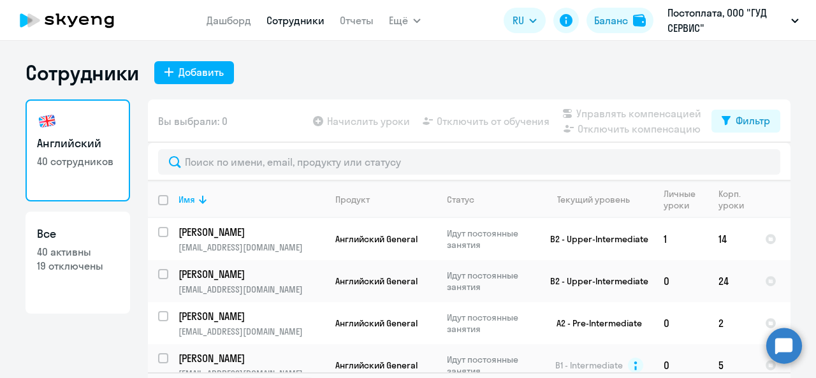
click at [96, 26] on icon at bounding box center [67, 20] width 112 height 32
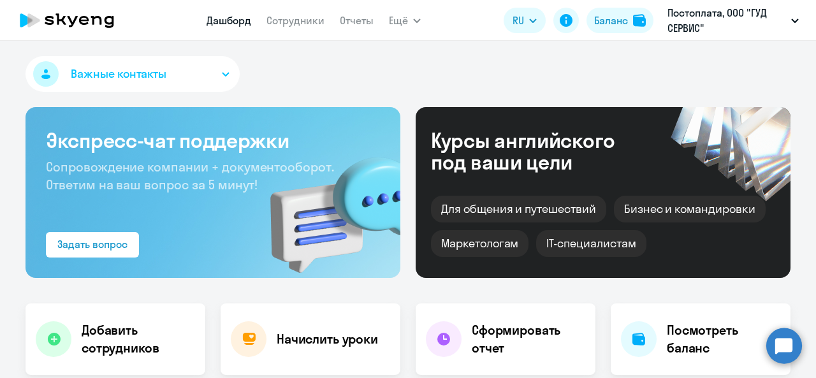
scroll to position [191, 0]
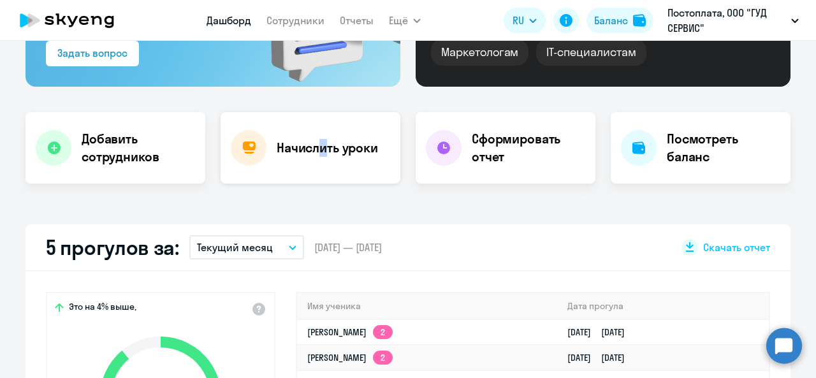
click at [311, 134] on div "Начислить уроки" at bounding box center [311, 147] width 180 height 71
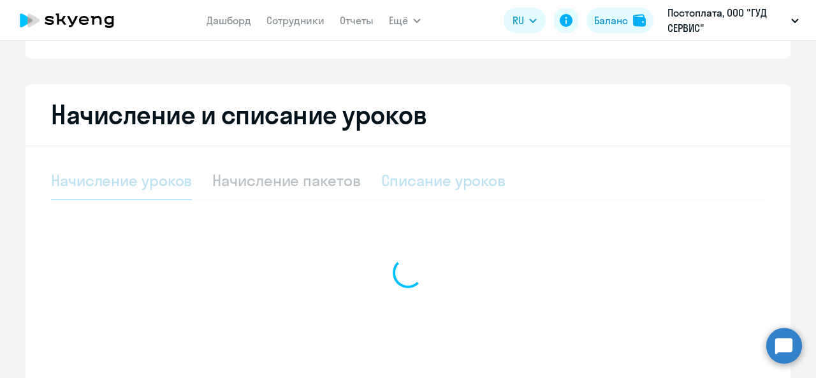
select select "10"
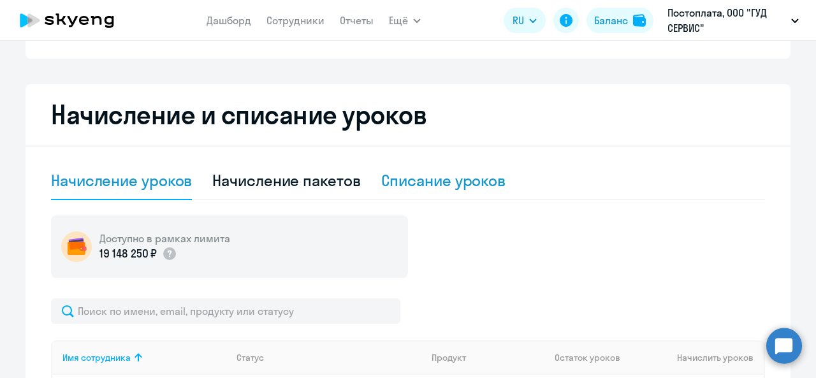
click at [475, 178] on div "Списание уроков" at bounding box center [443, 180] width 125 height 20
select select "10"
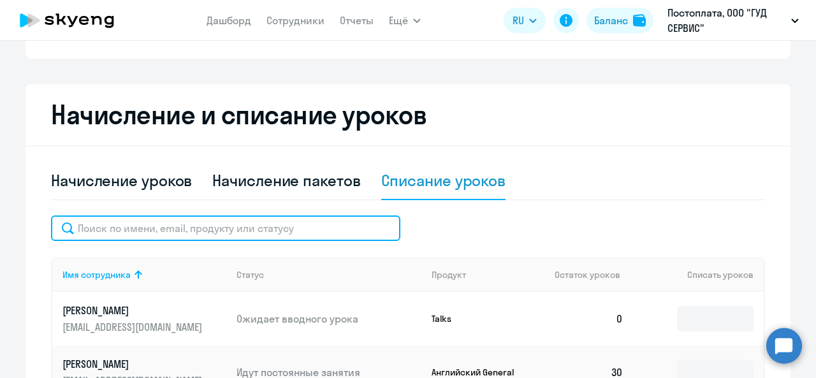
click at [356, 222] on input "text" at bounding box center [225, 227] width 349 height 25
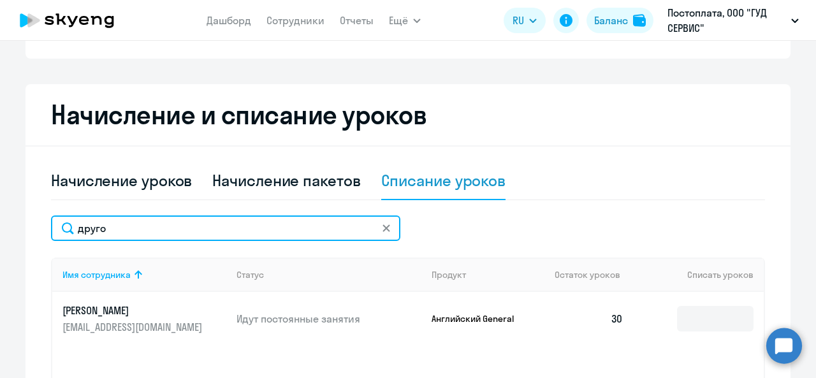
scroll to position [255, 0]
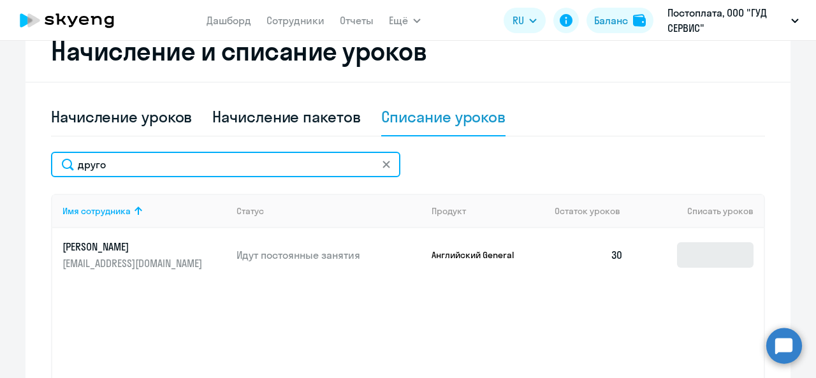
type input "друго"
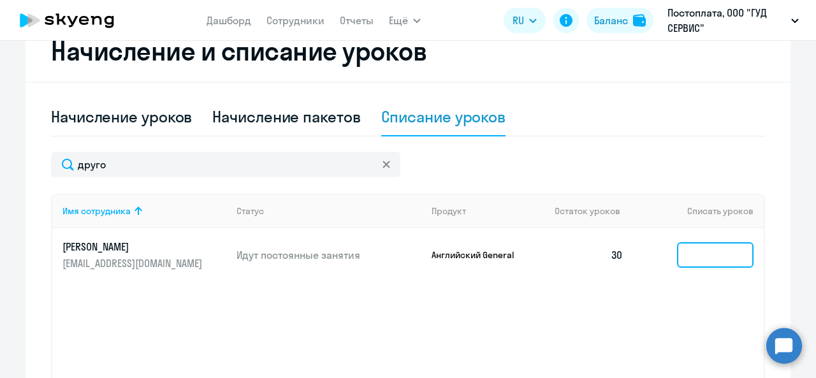
click at [700, 261] on input at bounding box center [715, 254] width 76 height 25
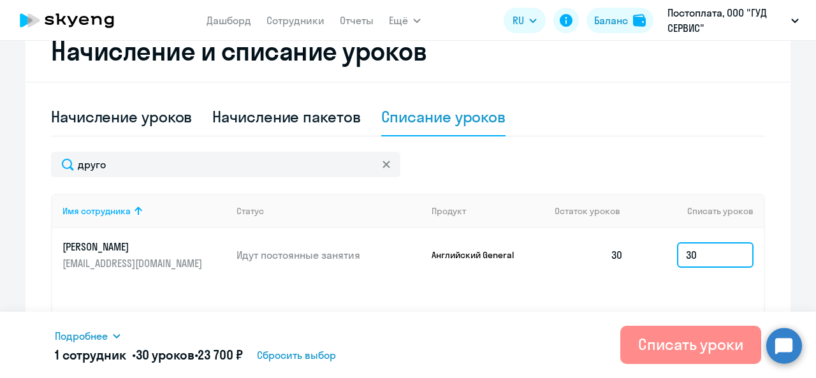
type input "30"
drag, startPoint x: 664, startPoint y: 345, endPoint x: 653, endPoint y: 337, distance: 14.0
click at [663, 345] on div "Списать уроки" at bounding box center [690, 344] width 105 height 20
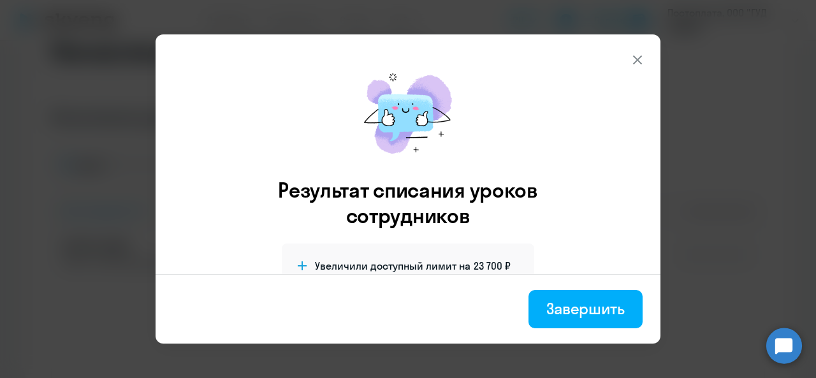
drag, startPoint x: 609, startPoint y: 309, endPoint x: 508, endPoint y: 300, distance: 101.7
click at [607, 309] on div "Завершить" at bounding box center [585, 308] width 78 height 20
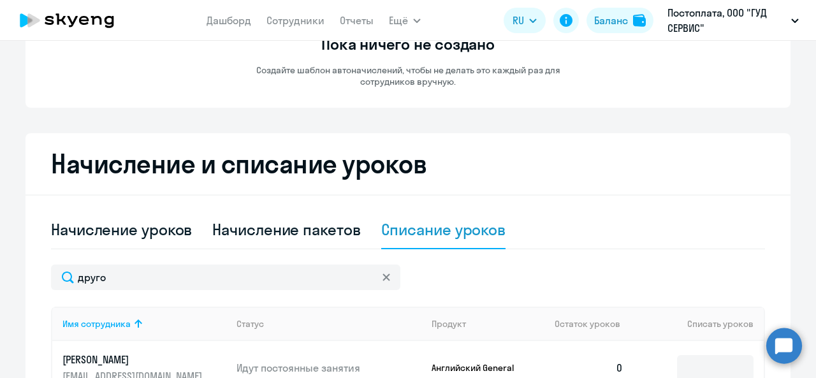
scroll to position [0, 0]
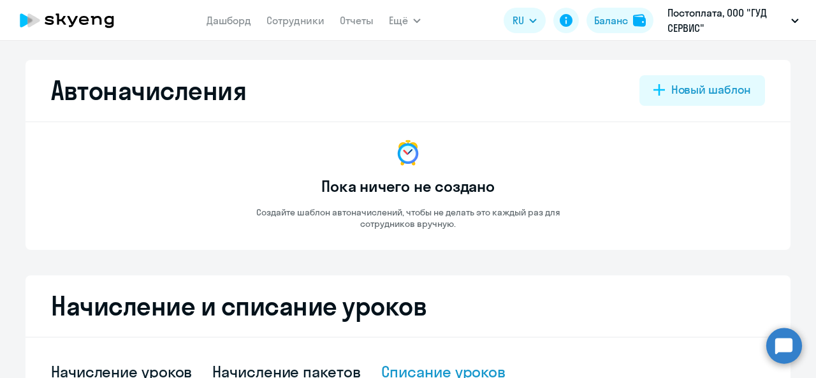
click at [84, 22] on icon at bounding box center [67, 20] width 112 height 32
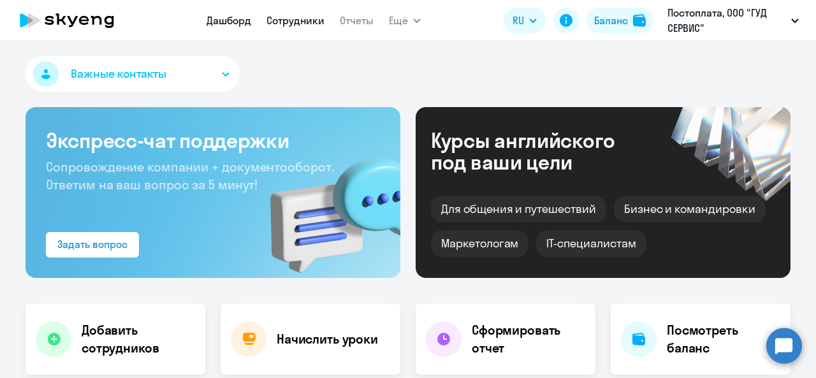
drag, startPoint x: 312, startPoint y: 17, endPoint x: 305, endPoint y: 34, distance: 18.0
click at [312, 17] on link "Сотрудники" at bounding box center [295, 20] width 58 height 13
select select "30"
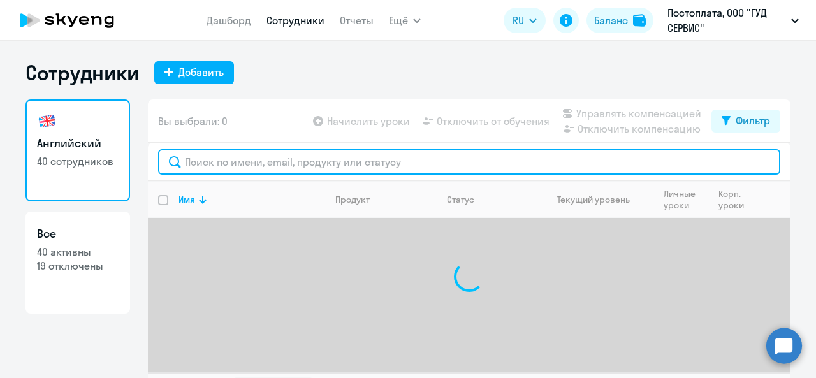
click at [310, 161] on input "text" at bounding box center [469, 161] width 622 height 25
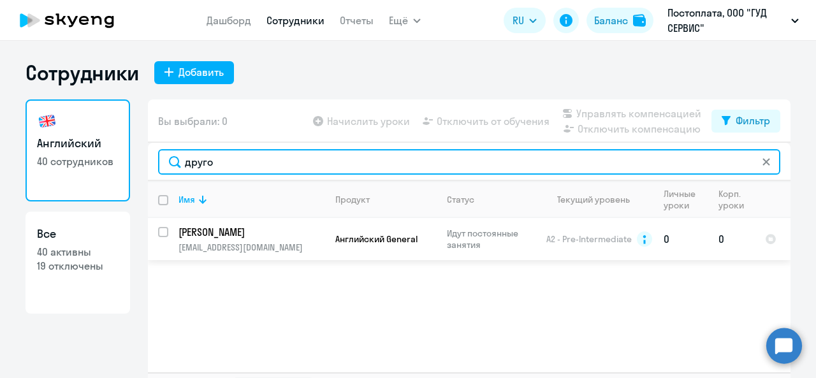
type input "друго"
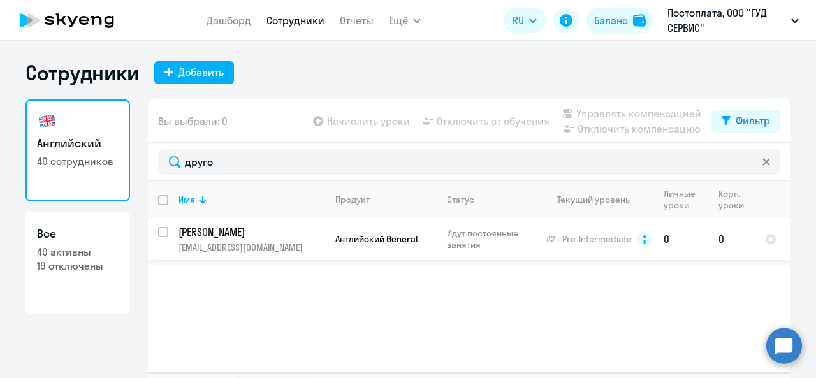
click at [161, 229] on input "select row 10385153" at bounding box center [170, 239] width 25 height 25
checkbox input "true"
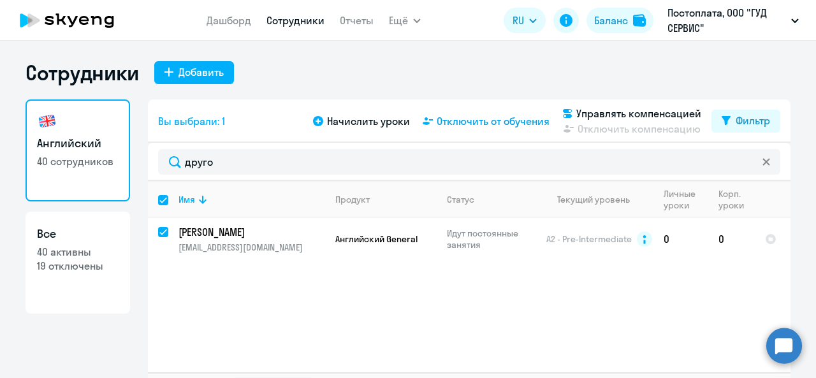
click at [520, 119] on span "Отключить от обучения" at bounding box center [493, 120] width 113 height 15
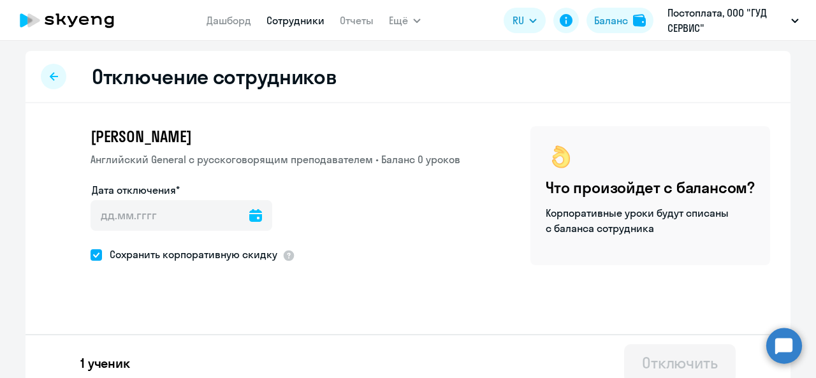
drag, startPoint x: 97, startPoint y: 257, endPoint x: 202, endPoint y: 277, distance: 107.1
click at [96, 257] on span at bounding box center [96, 254] width 11 height 11
click at [91, 255] on input "Сохранить корпоративную скидку" at bounding box center [90, 254] width 1 height 1
checkbox input "false"
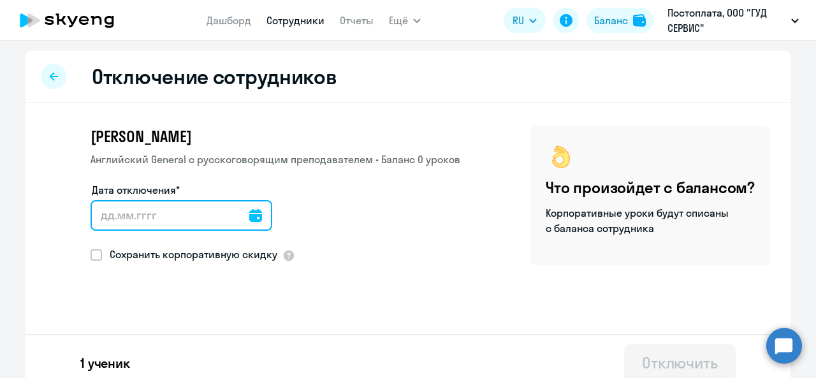
click at [249, 222] on div at bounding box center [182, 215] width 182 height 31
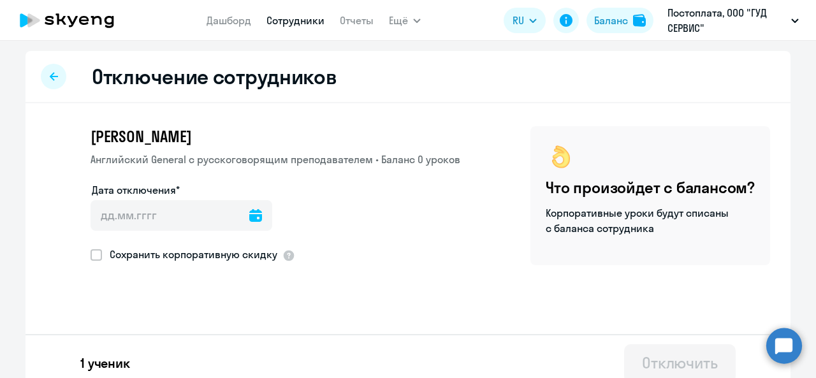
click at [249, 215] on icon at bounding box center [255, 215] width 13 height 13
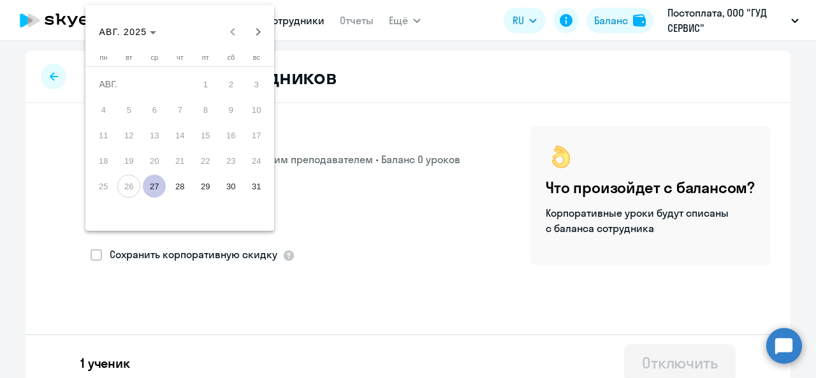
click at [154, 184] on span "27" at bounding box center [154, 186] width 23 height 23
type input "[DATE]"
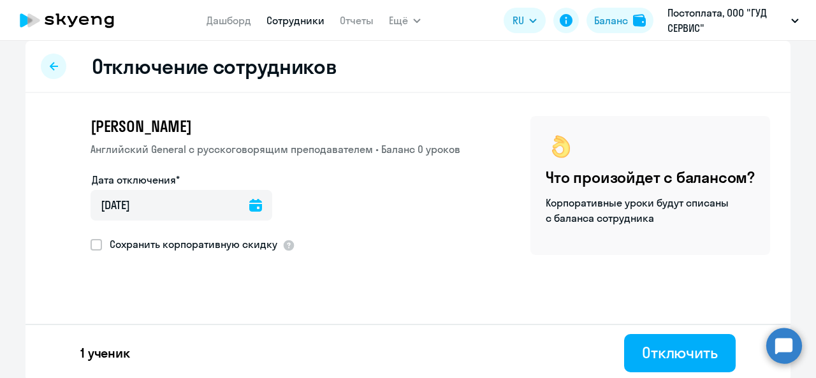
scroll to position [13, 0]
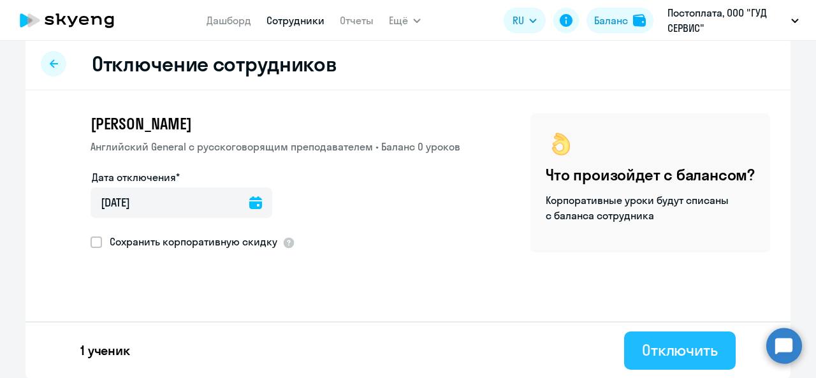
click at [632, 333] on button "Отключить" at bounding box center [680, 350] width 112 height 38
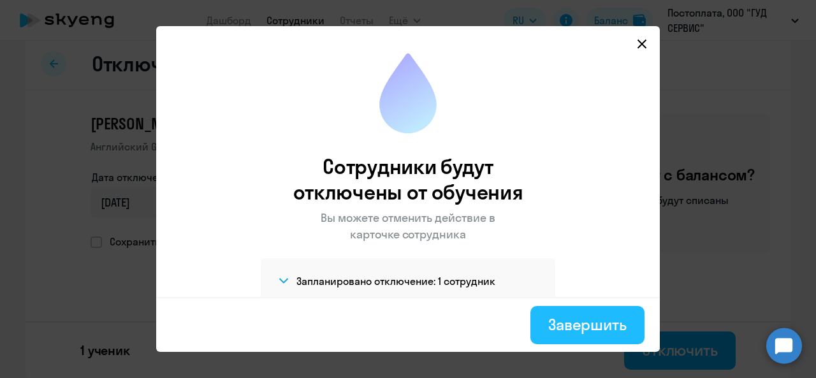
click at [599, 327] on div "Завершить" at bounding box center [587, 324] width 78 height 20
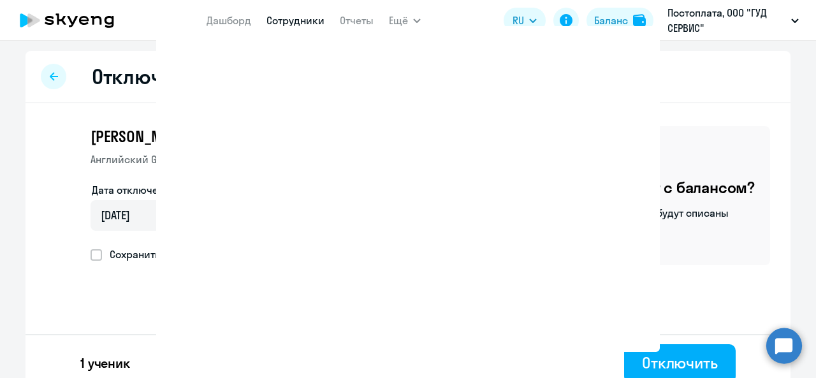
select select "30"
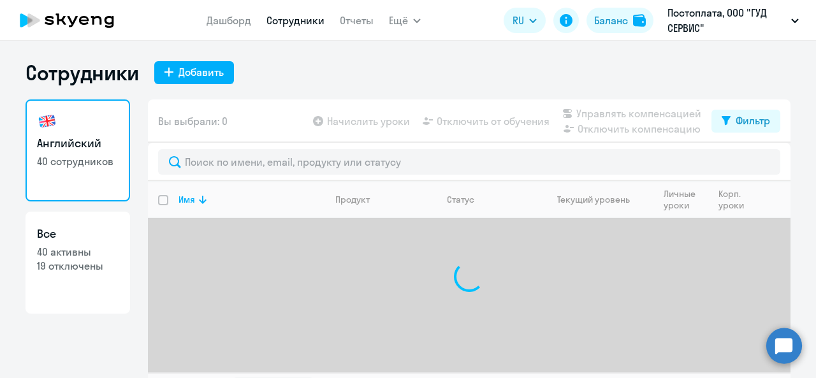
click at [84, 20] on icon at bounding box center [84, 20] width 10 height 9
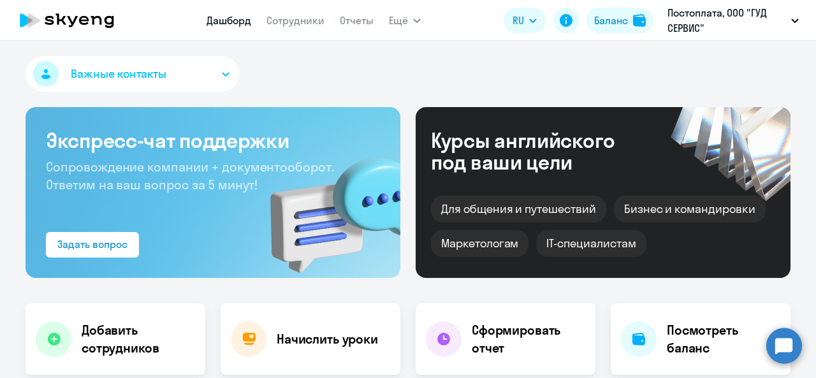
select select "30"
